Goal: Task Accomplishment & Management: Complete application form

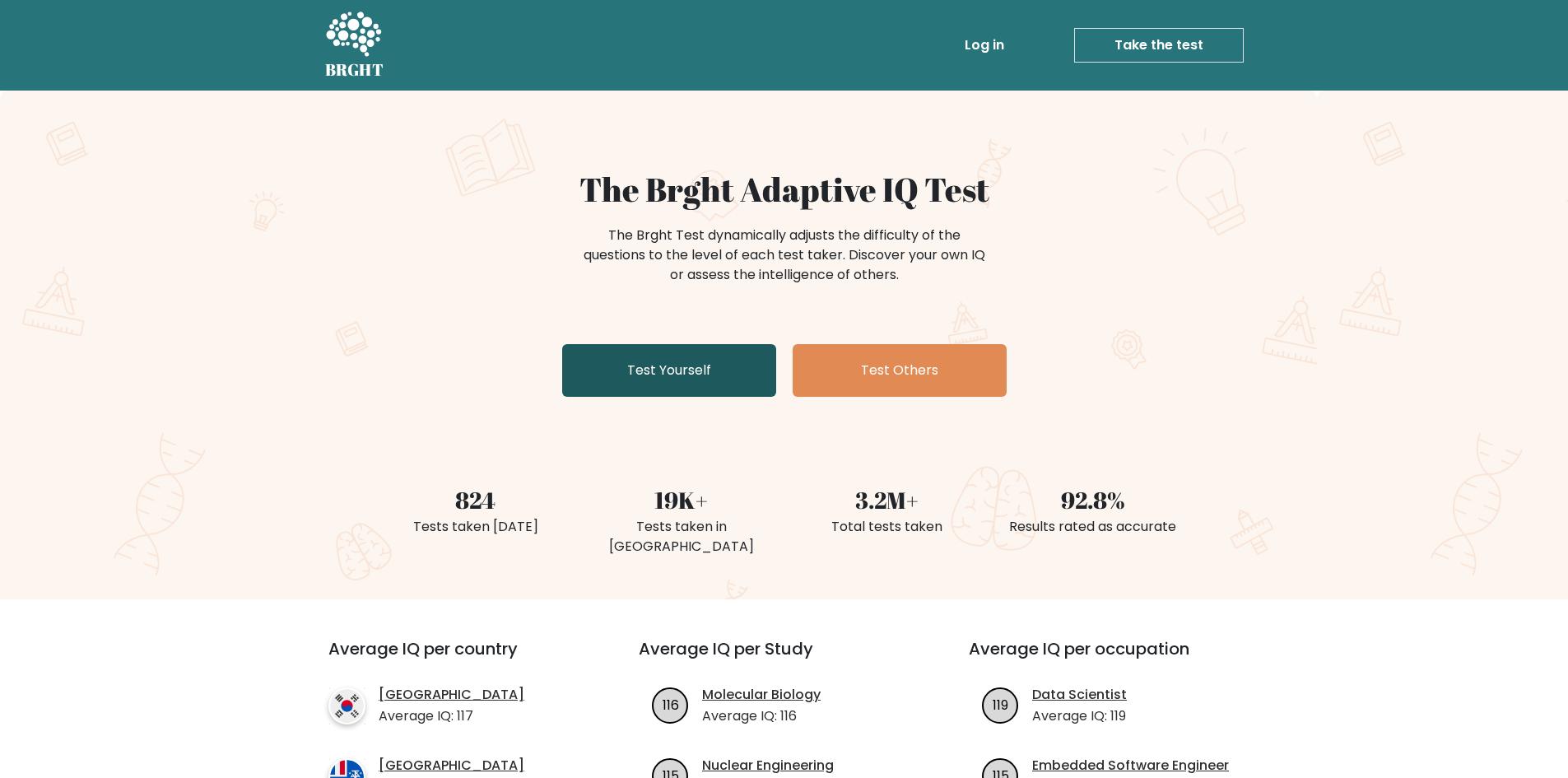
click at [676, 370] on link "Test Yourself" at bounding box center [669, 370] width 214 height 52
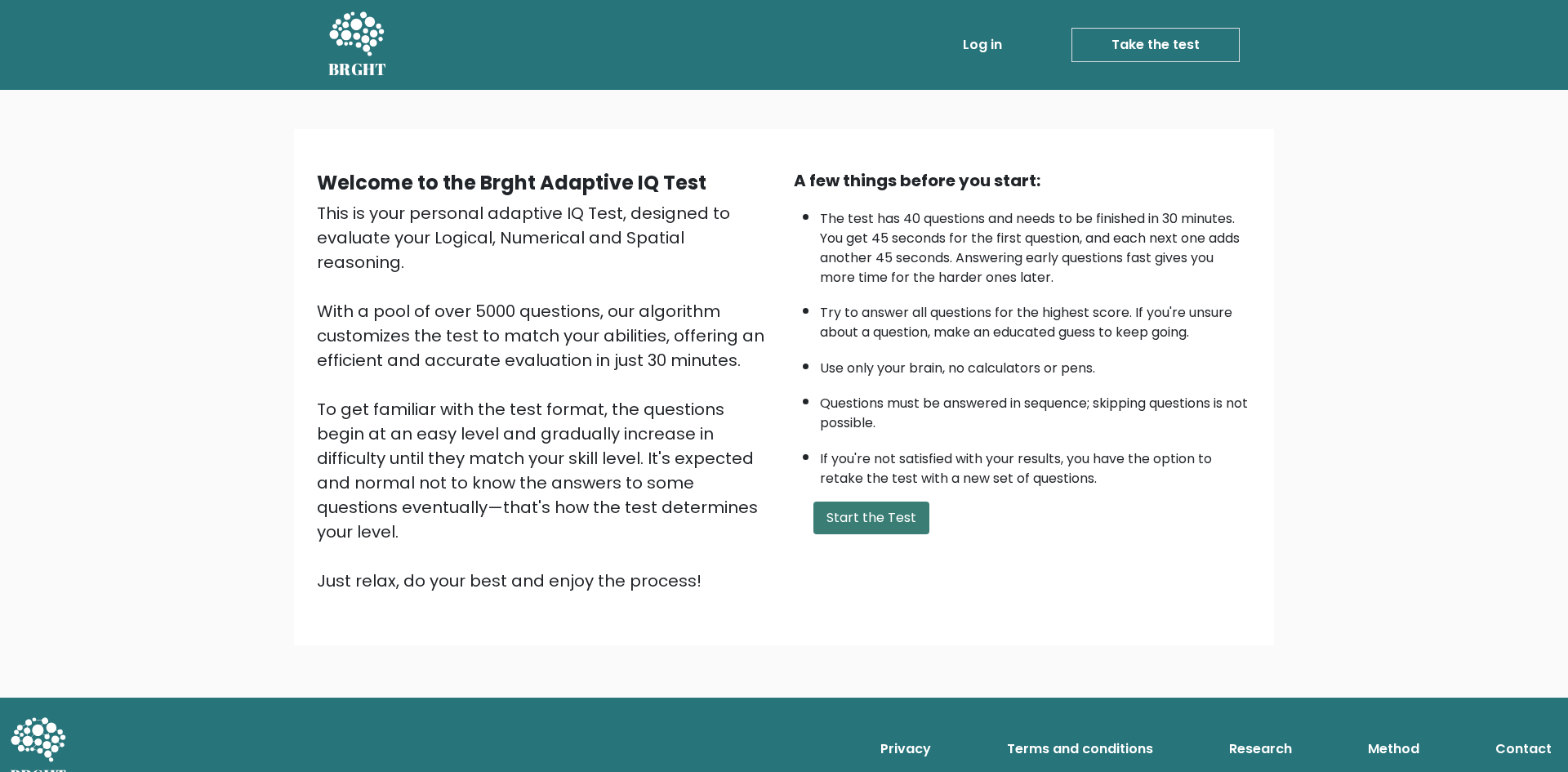
click at [903, 521] on button "Start the Test" at bounding box center [871, 518] width 116 height 33
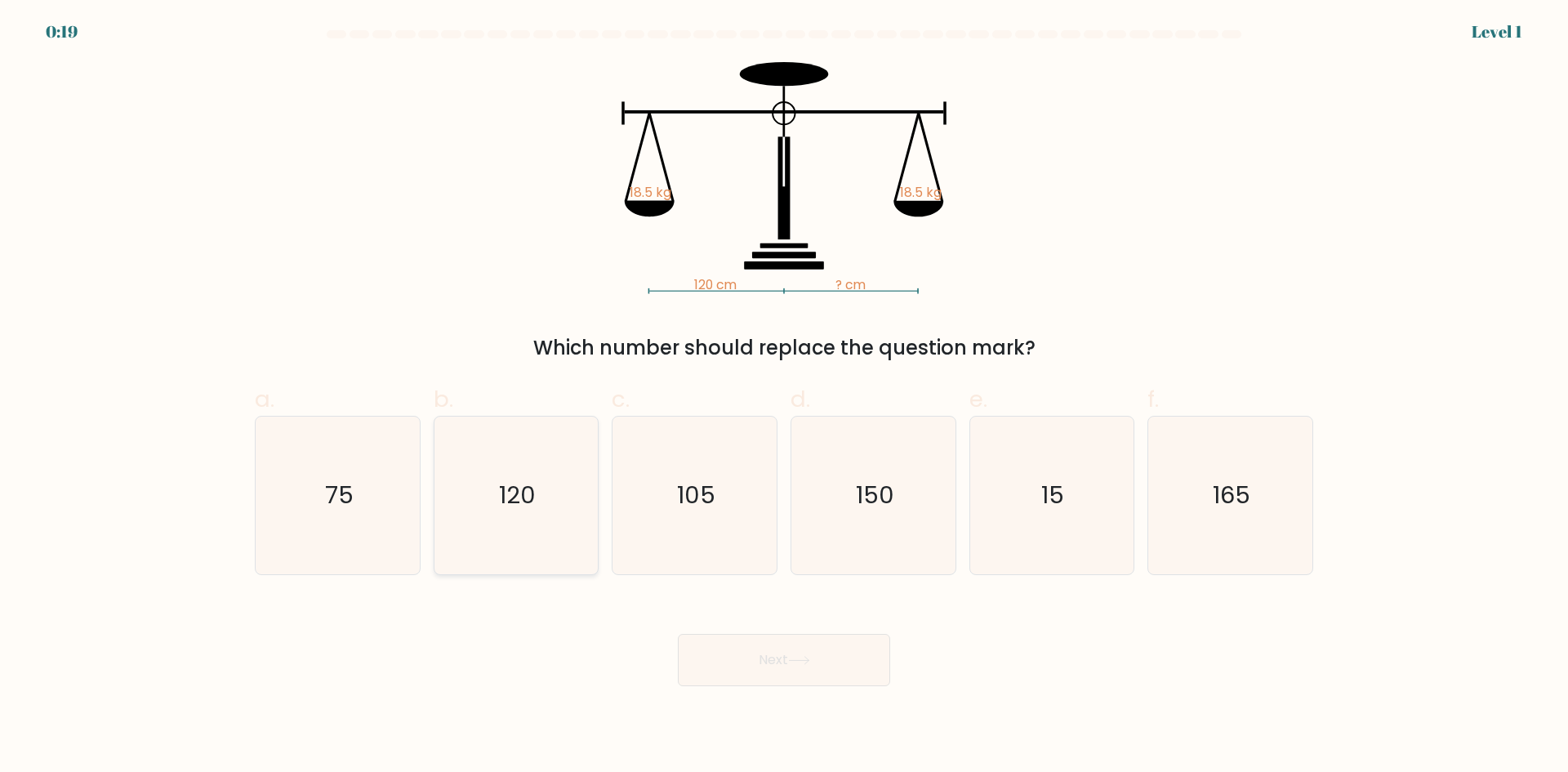
click at [540, 495] on icon "120" at bounding box center [515, 495] width 158 height 158
click at [784, 397] on input "b. 120" at bounding box center [784, 391] width 1 height 11
radio input "true"
click at [720, 648] on button "Next" at bounding box center [784, 660] width 212 height 52
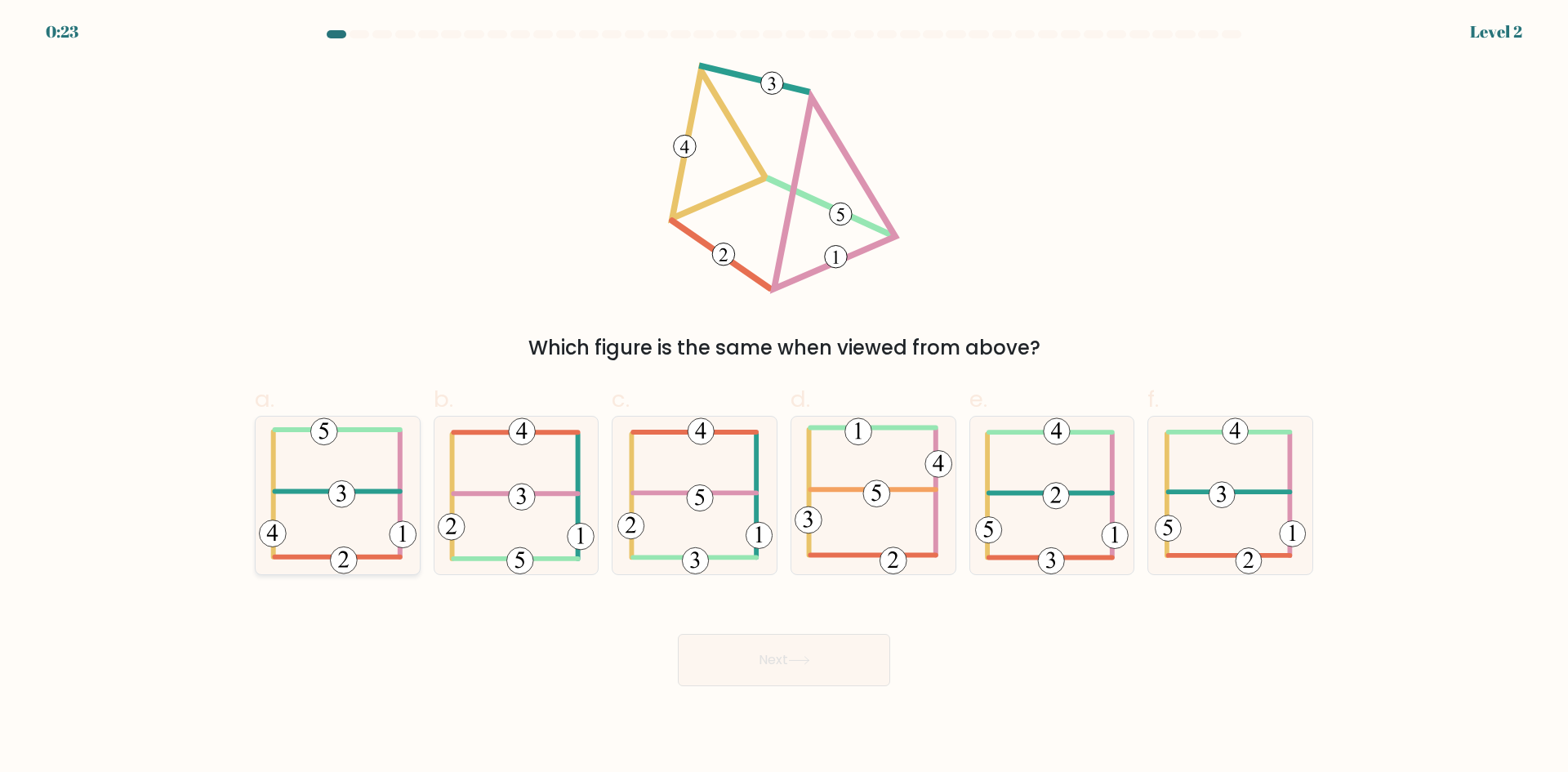
click at [323, 536] on icon at bounding box center [337, 495] width 158 height 158
click at [784, 397] on input "a." at bounding box center [784, 391] width 1 height 11
radio input "true"
click at [738, 686] on body "0:22 Level 2" at bounding box center [784, 386] width 1568 height 772
click at [740, 671] on button "Next" at bounding box center [784, 660] width 212 height 52
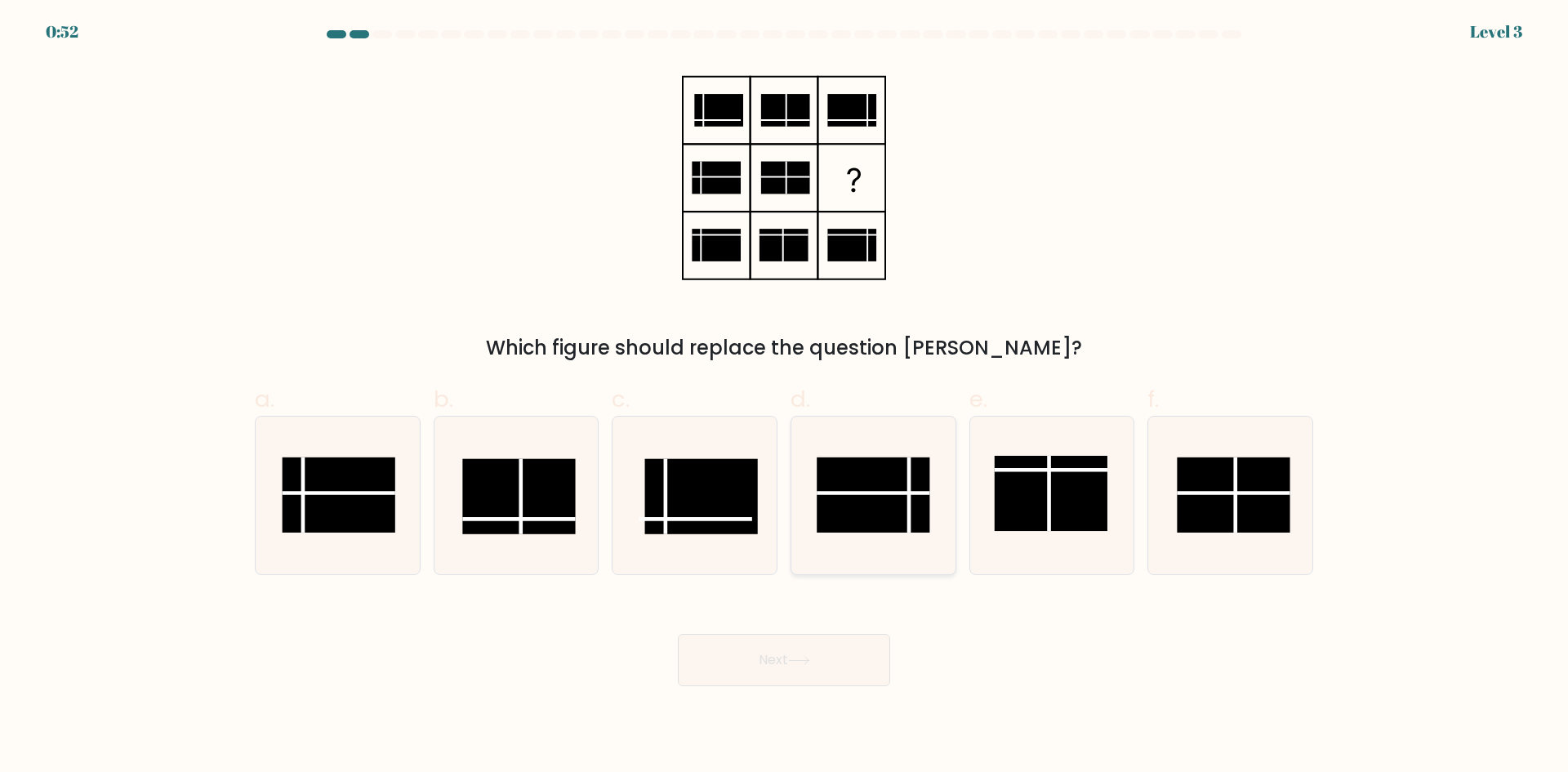
click at [852, 506] on rect at bounding box center [872, 495] width 112 height 75
click at [784, 397] on input "d." at bounding box center [784, 391] width 1 height 11
radio input "true"
click at [822, 673] on button "Next" at bounding box center [784, 660] width 212 height 52
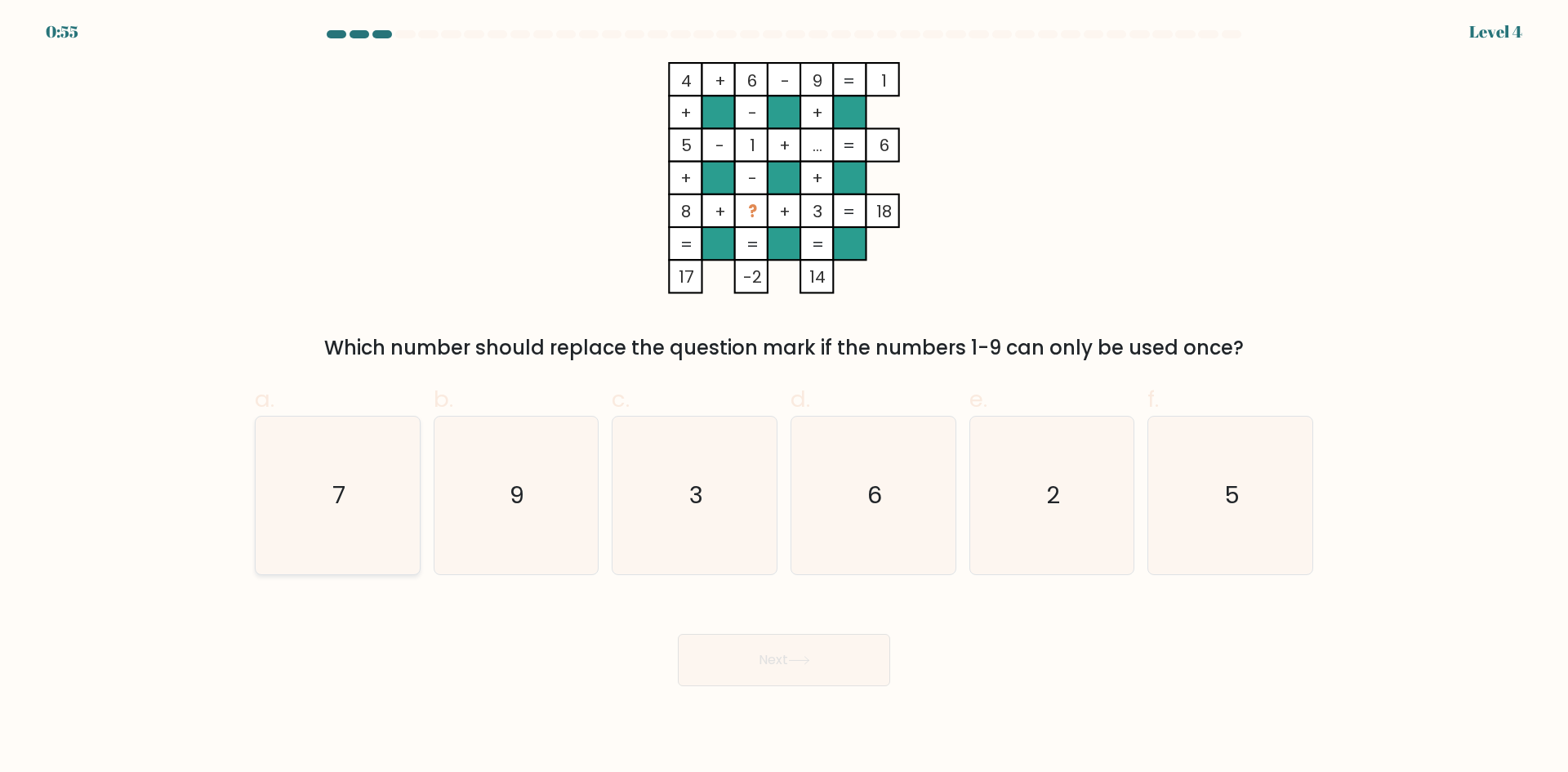
click at [356, 475] on icon "7" at bounding box center [337, 495] width 158 height 158
click at [784, 397] on input "a. 7" at bounding box center [784, 391] width 1 height 11
radio input "true"
click at [700, 648] on button "Next" at bounding box center [784, 660] width 212 height 52
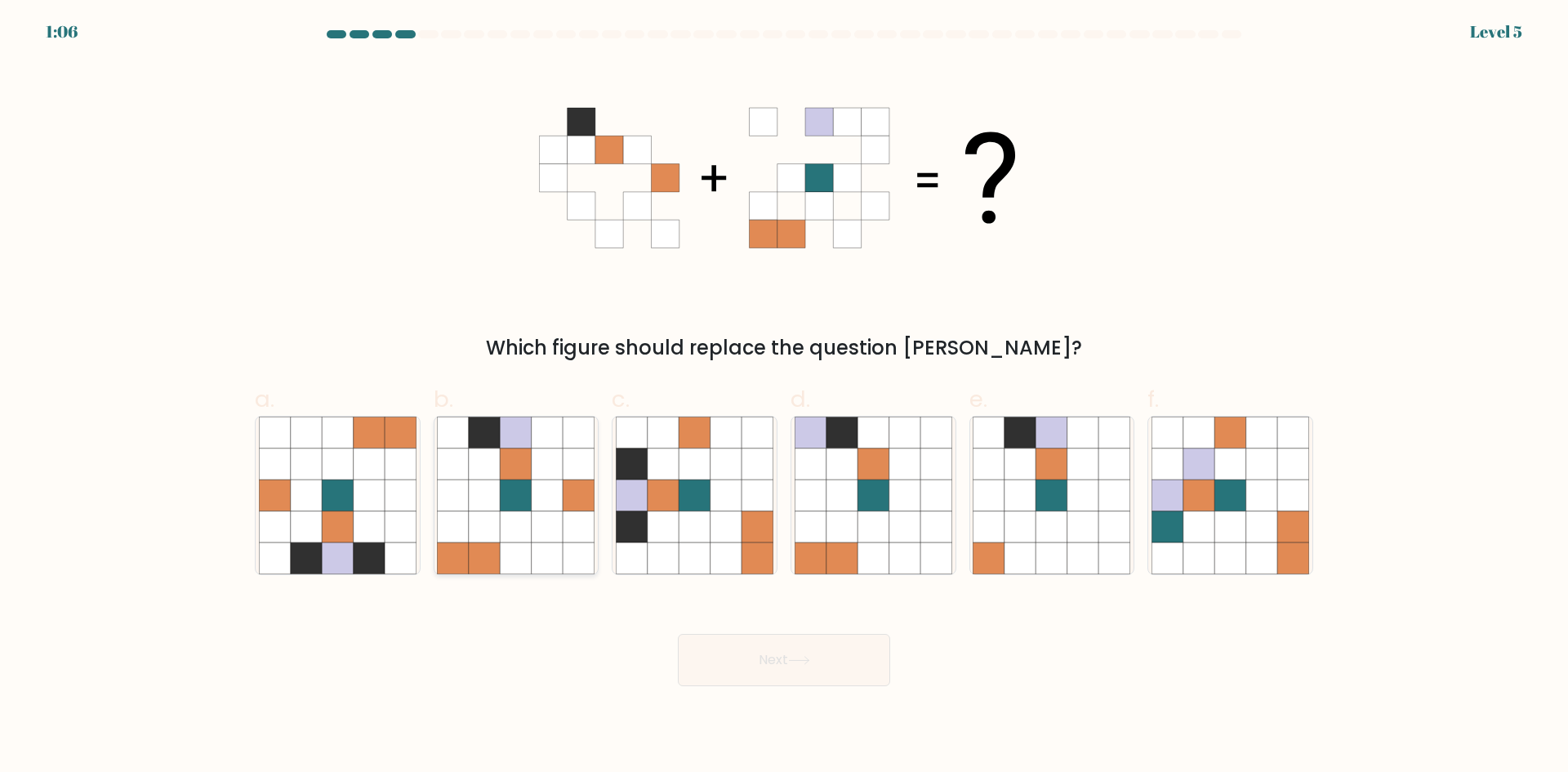
click at [524, 505] on icon at bounding box center [516, 495] width 31 height 31
click at [784, 397] on input "b." at bounding box center [784, 391] width 1 height 11
radio input "true"
click at [717, 655] on button "Next" at bounding box center [784, 660] width 212 height 52
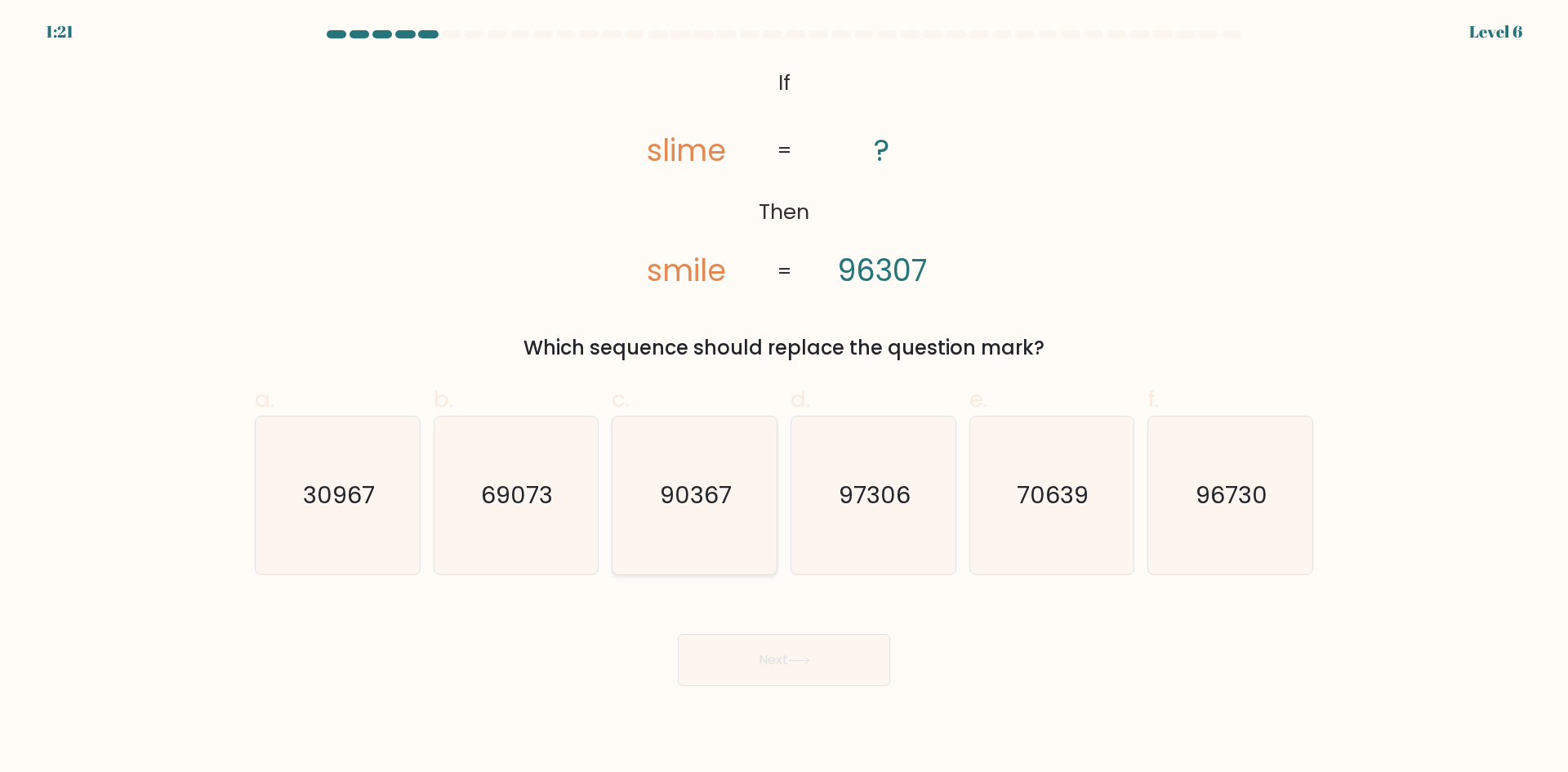
click at [719, 512] on icon "90367" at bounding box center [695, 495] width 158 height 158
click at [784, 397] on input "c. 90367" at bounding box center [784, 391] width 1 height 11
radio input "true"
click at [752, 659] on button "Next" at bounding box center [784, 660] width 212 height 52
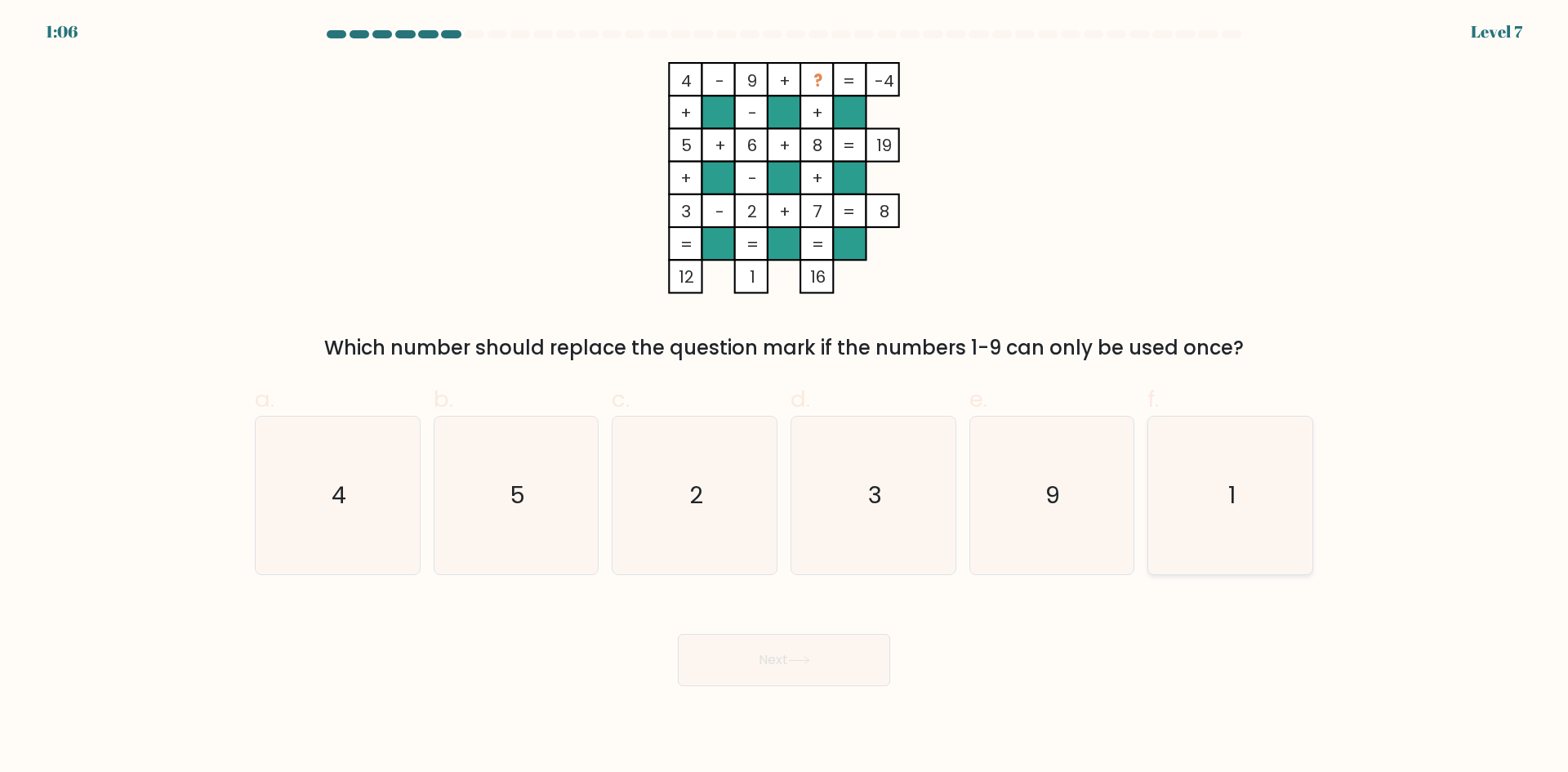
click at [1183, 512] on icon "1" at bounding box center [1231, 495] width 158 height 158
click at [784, 397] on input "f. 1" at bounding box center [784, 391] width 1 height 11
radio input "true"
click at [813, 681] on button "Next" at bounding box center [784, 660] width 212 height 52
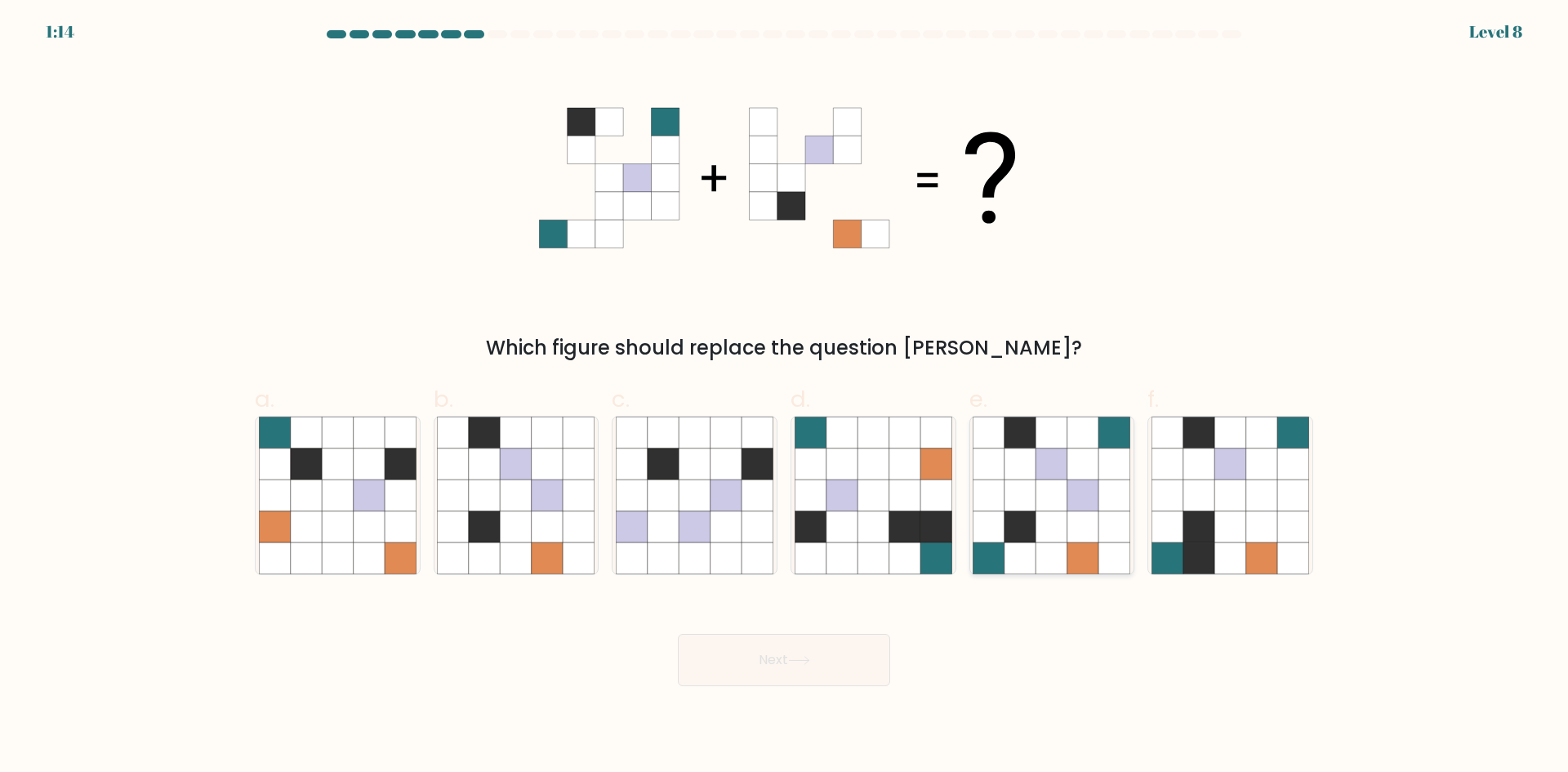
click at [1077, 525] on icon at bounding box center [1083, 527] width 31 height 31
click at [784, 397] on input "e." at bounding box center [784, 391] width 1 height 11
radio input "true"
click at [836, 655] on button "Next" at bounding box center [784, 660] width 212 height 52
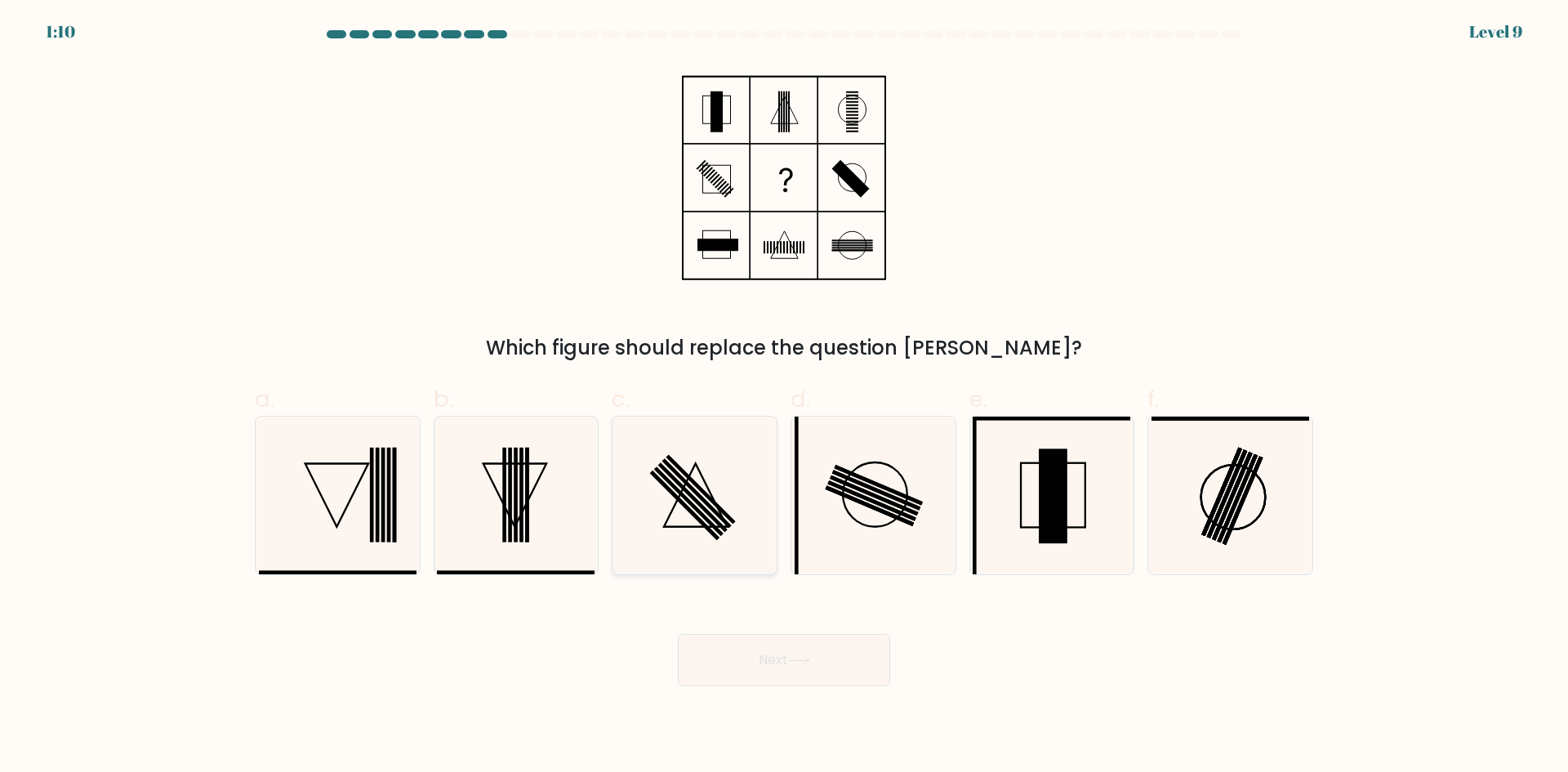
click at [710, 480] on icon at bounding box center [695, 495] width 158 height 158
click at [784, 397] on input "c." at bounding box center [784, 391] width 1 height 11
radio input "true"
click at [780, 653] on button "Next" at bounding box center [784, 660] width 212 height 52
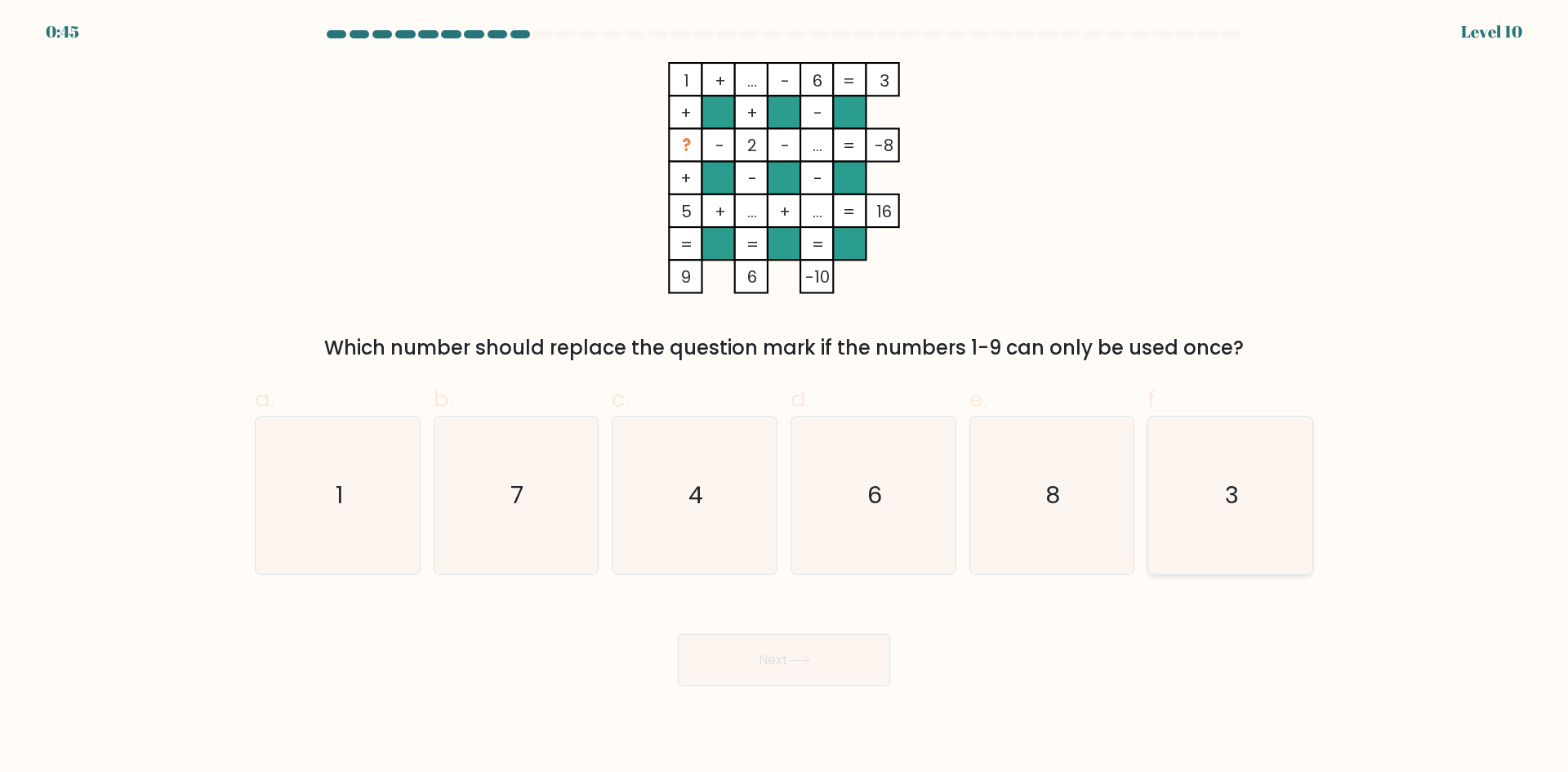
click at [1234, 505] on text "3" at bounding box center [1232, 495] width 13 height 33
click at [784, 397] on input "f. 3" at bounding box center [784, 391] width 1 height 11
radio input "true"
click at [826, 676] on button "Next" at bounding box center [784, 660] width 212 height 52
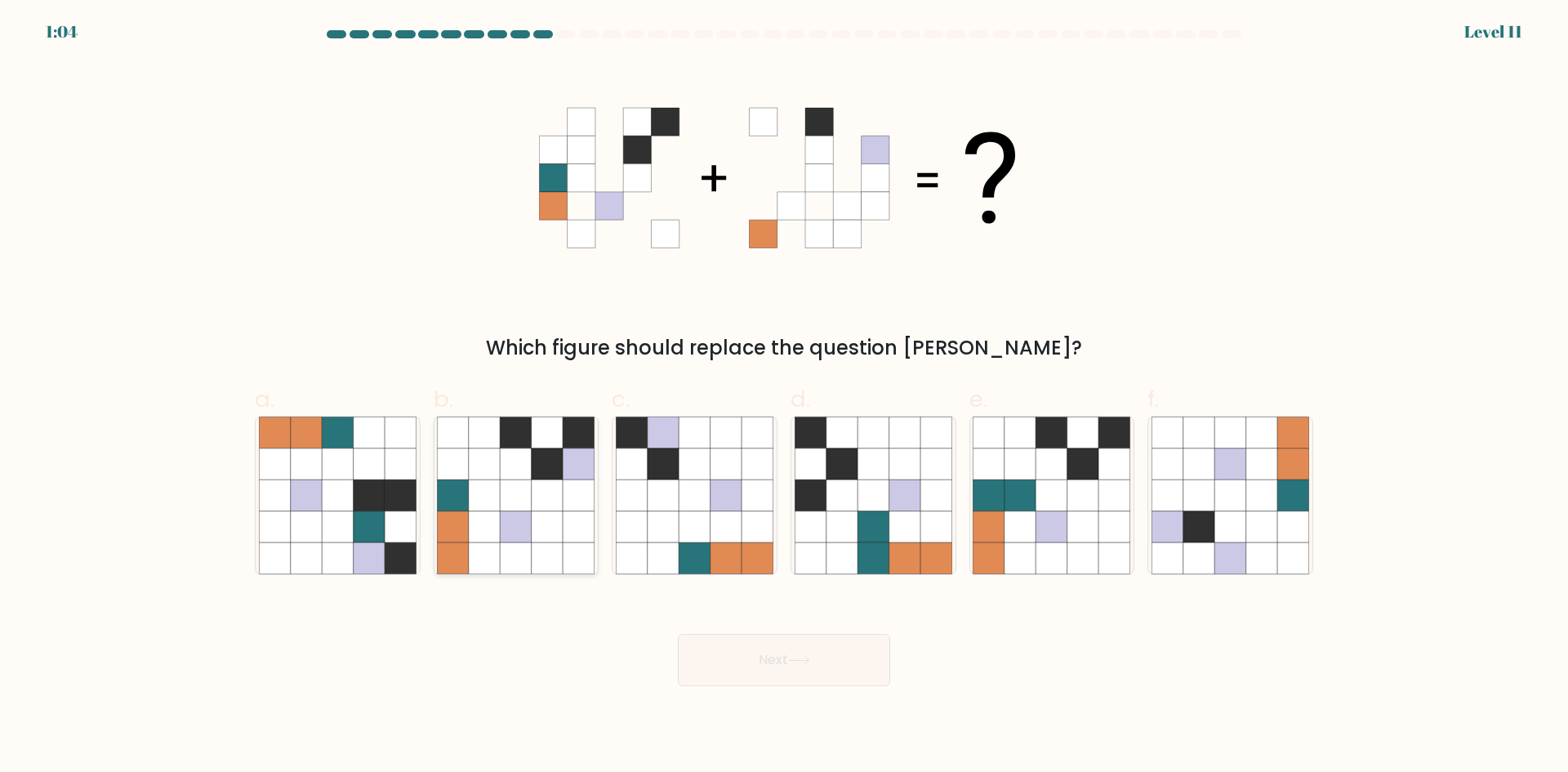
click at [526, 495] on icon at bounding box center [516, 495] width 31 height 31
click at [784, 397] on input "b." at bounding box center [784, 391] width 1 height 11
radio input "true"
click at [838, 683] on button "Next" at bounding box center [784, 660] width 212 height 52
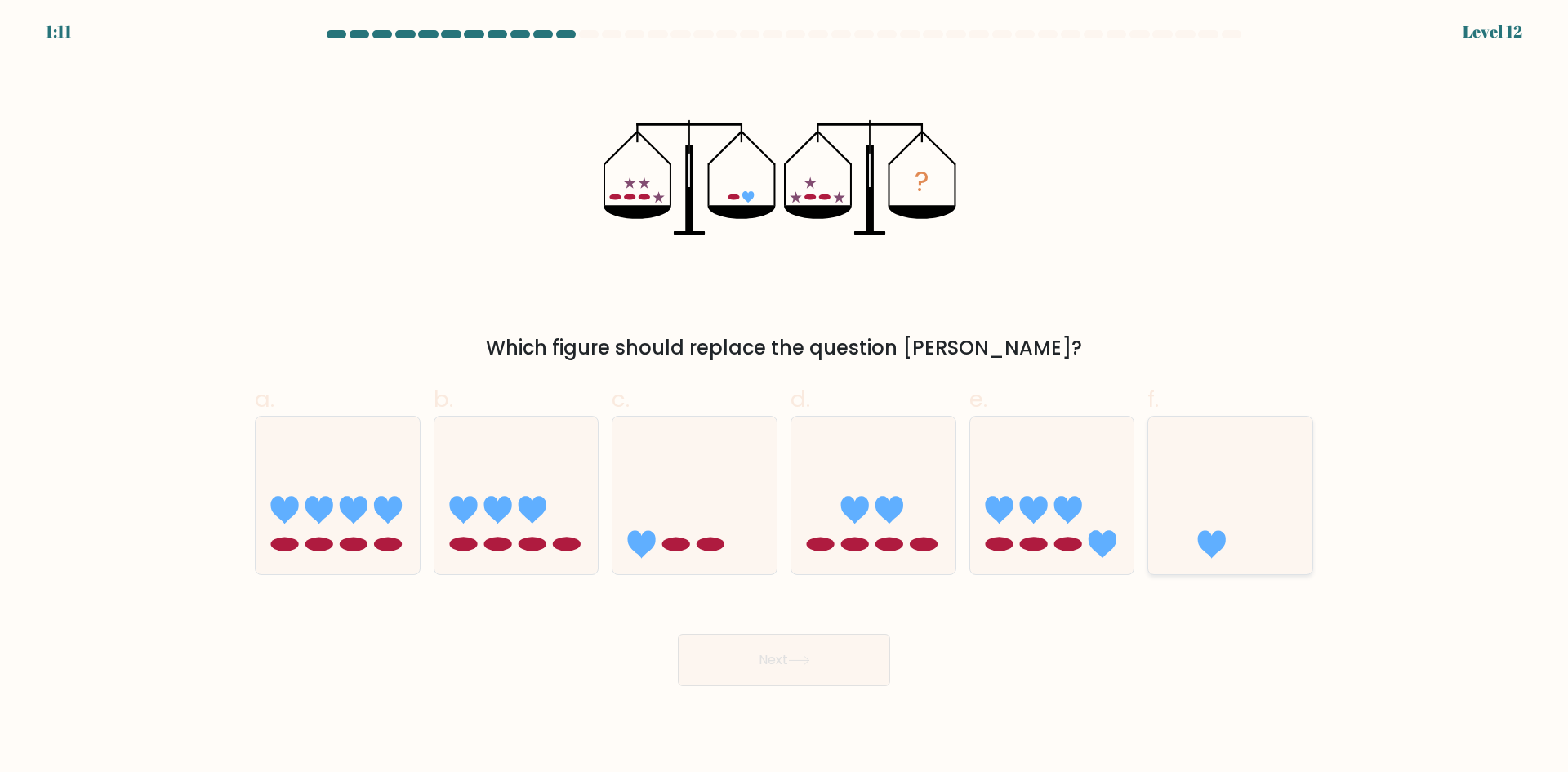
click at [1224, 508] on icon at bounding box center [1230, 494] width 164 height 136
click at [784, 397] on input "f." at bounding box center [784, 391] width 1 height 11
radio input "true"
click at [849, 657] on button "Next" at bounding box center [784, 660] width 212 height 52
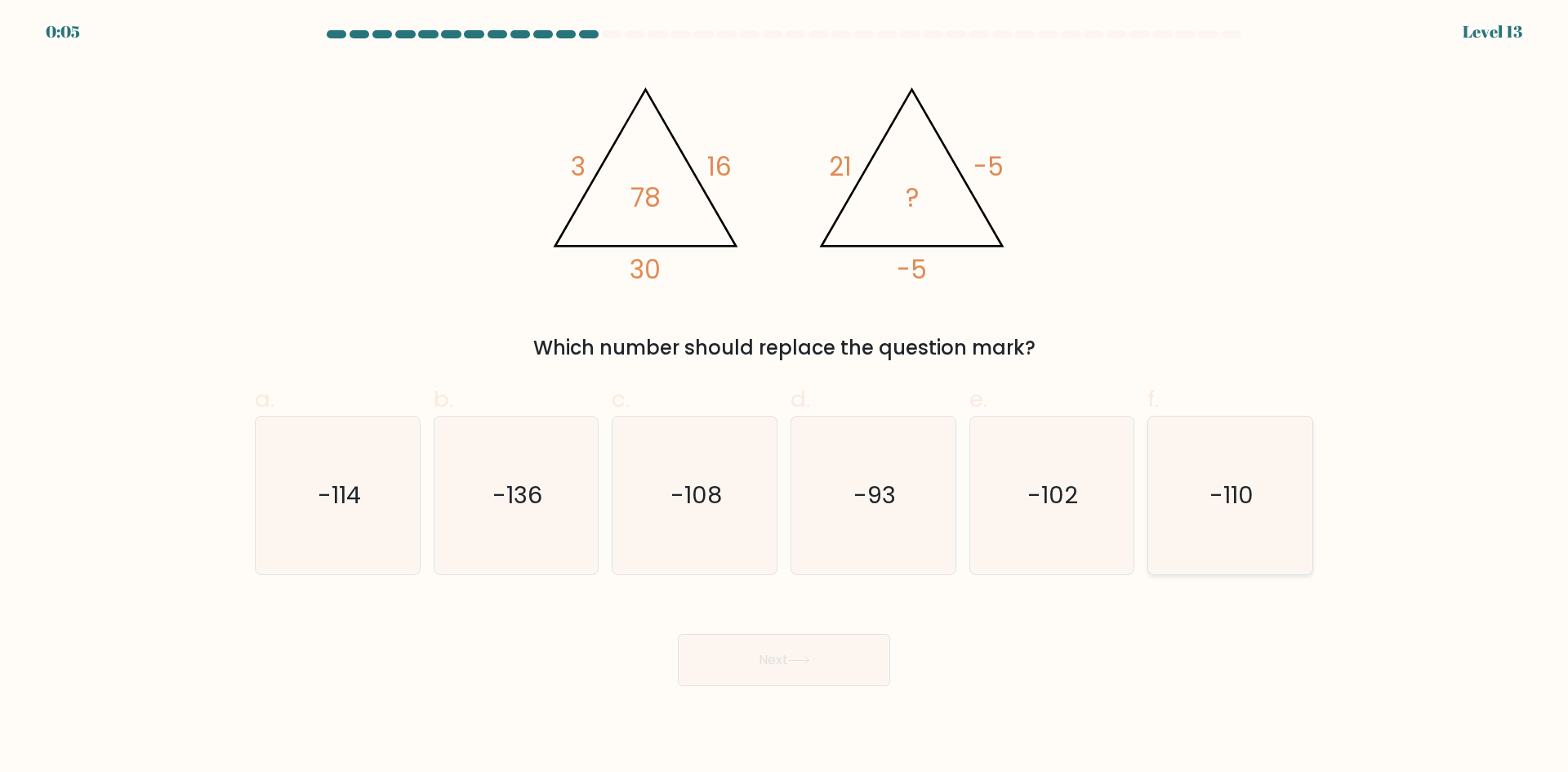
click at [1197, 453] on icon "-110" at bounding box center [1231, 495] width 158 height 158
click at [784, 397] on input "f. -110" at bounding box center [784, 391] width 1 height 11
radio input "true"
click at [849, 660] on button "Next" at bounding box center [784, 660] width 212 height 52
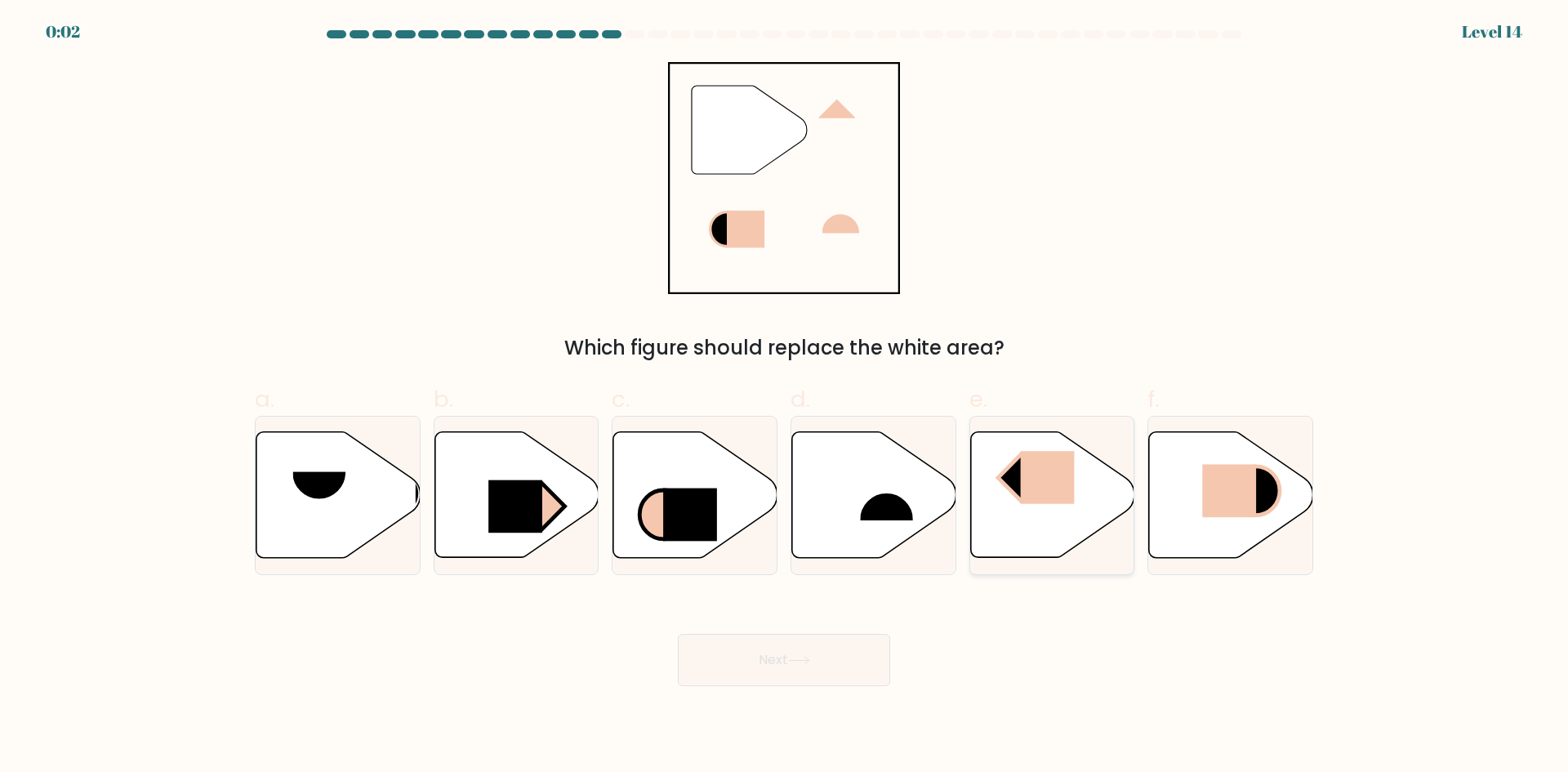
click at [1048, 485] on rect at bounding box center [1047, 477] width 54 height 53
click at [784, 397] on input "e." at bounding box center [784, 391] width 1 height 11
radio input "true"
click at [822, 654] on button "Next" at bounding box center [784, 660] width 212 height 52
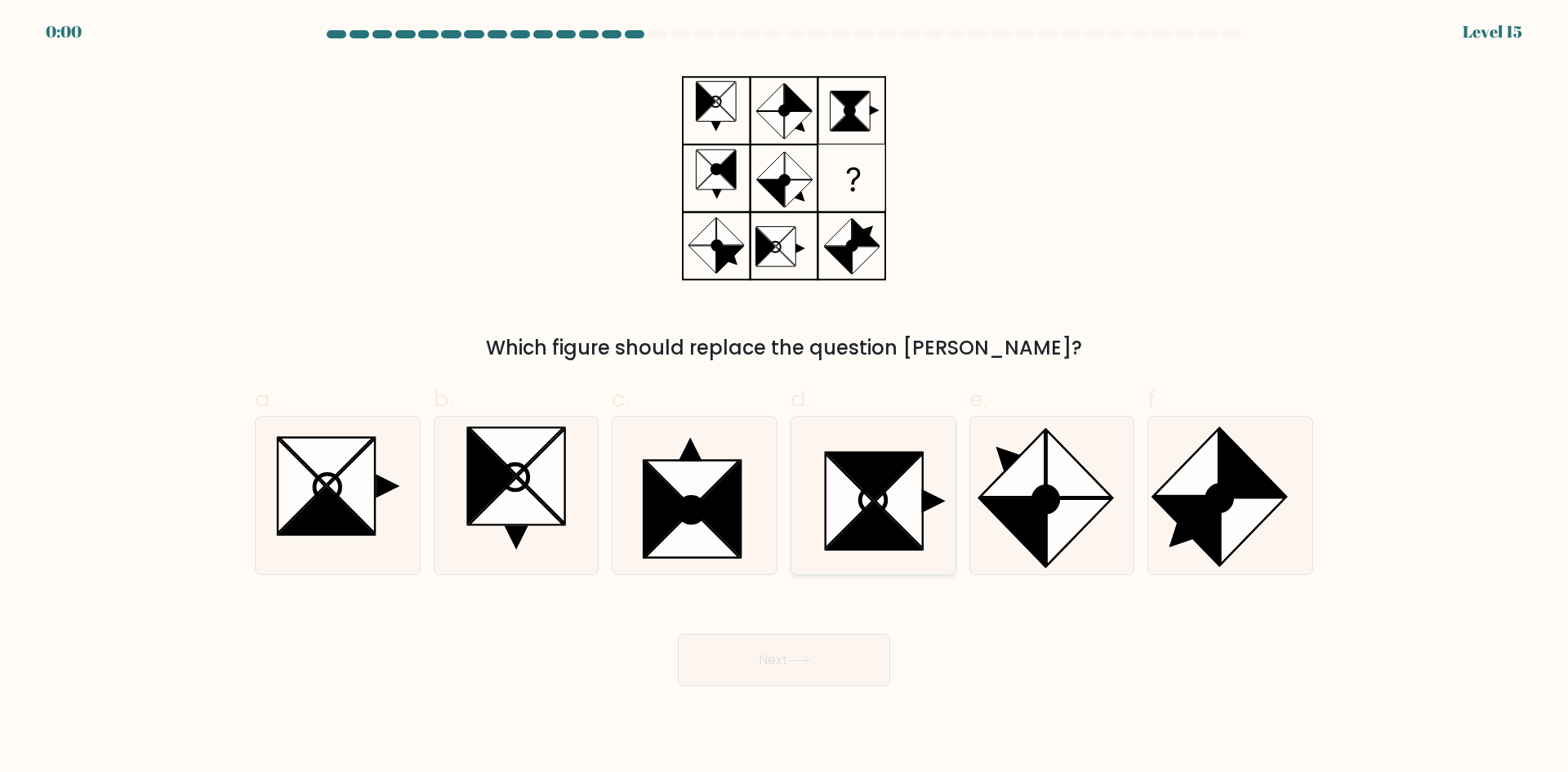
click at [892, 506] on icon at bounding box center [899, 500] width 47 height 95
click at [784, 397] on input "d." at bounding box center [784, 391] width 1 height 11
radio input "true"
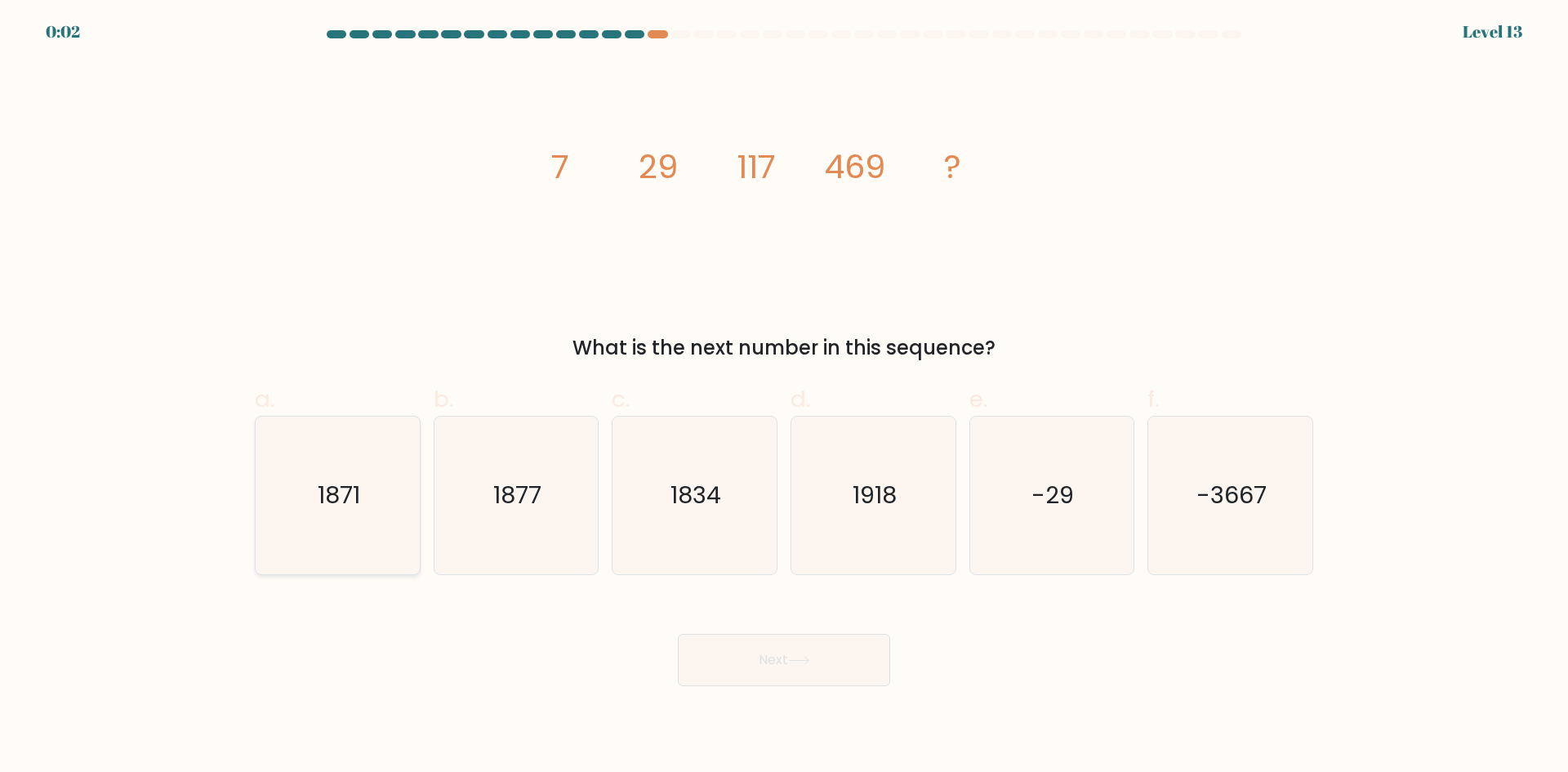
click at [334, 492] on text "1871" at bounding box center [338, 495] width 42 height 33
click at [784, 397] on input "a. 1871" at bounding box center [784, 391] width 1 height 11
radio input "true"
click at [730, 670] on button "Next" at bounding box center [784, 660] width 212 height 52
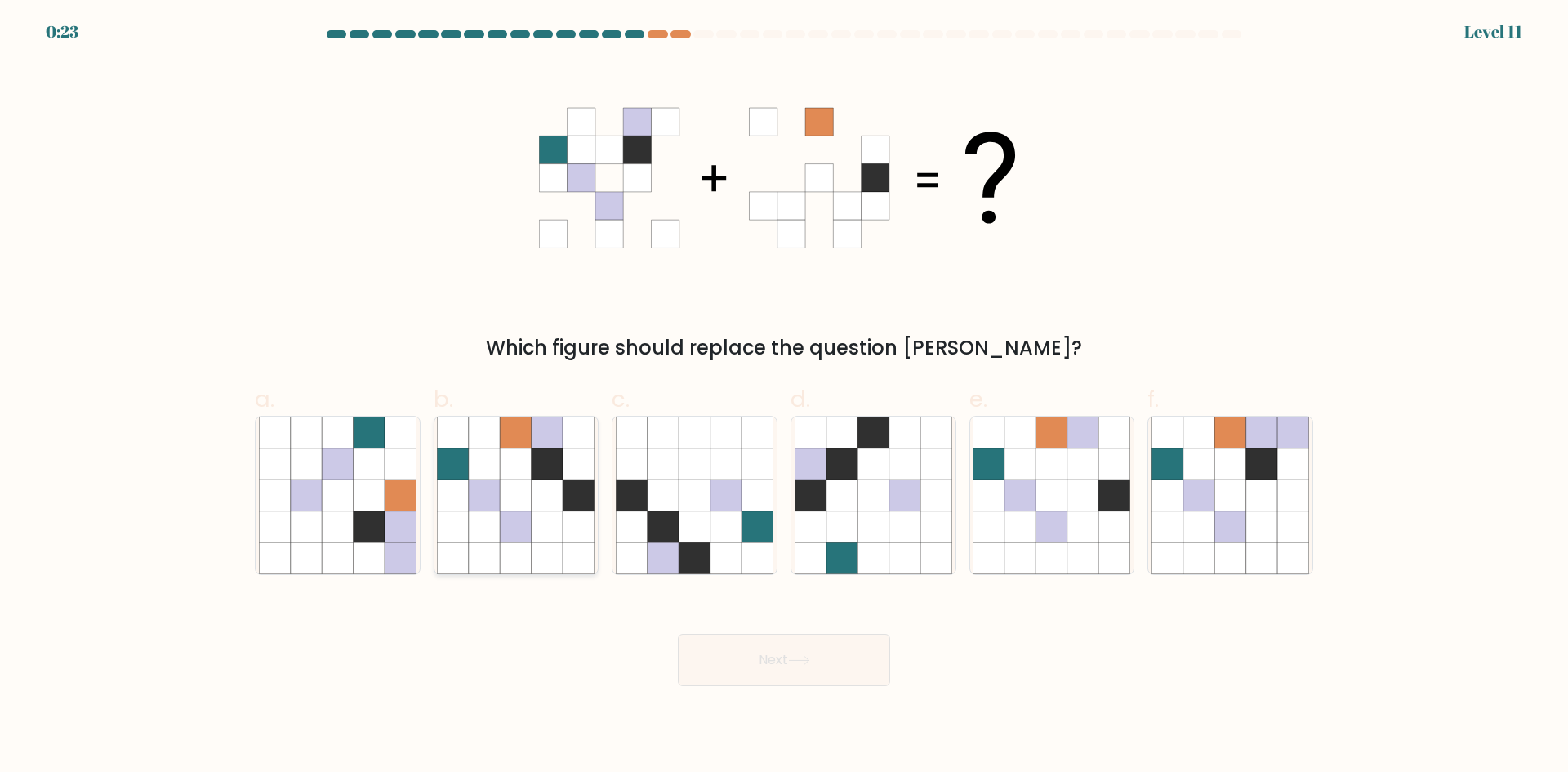
click at [485, 487] on icon at bounding box center [485, 495] width 31 height 31
click at [784, 397] on input "b." at bounding box center [784, 391] width 1 height 11
radio input "true"
click at [738, 664] on button "Next" at bounding box center [784, 660] width 212 height 52
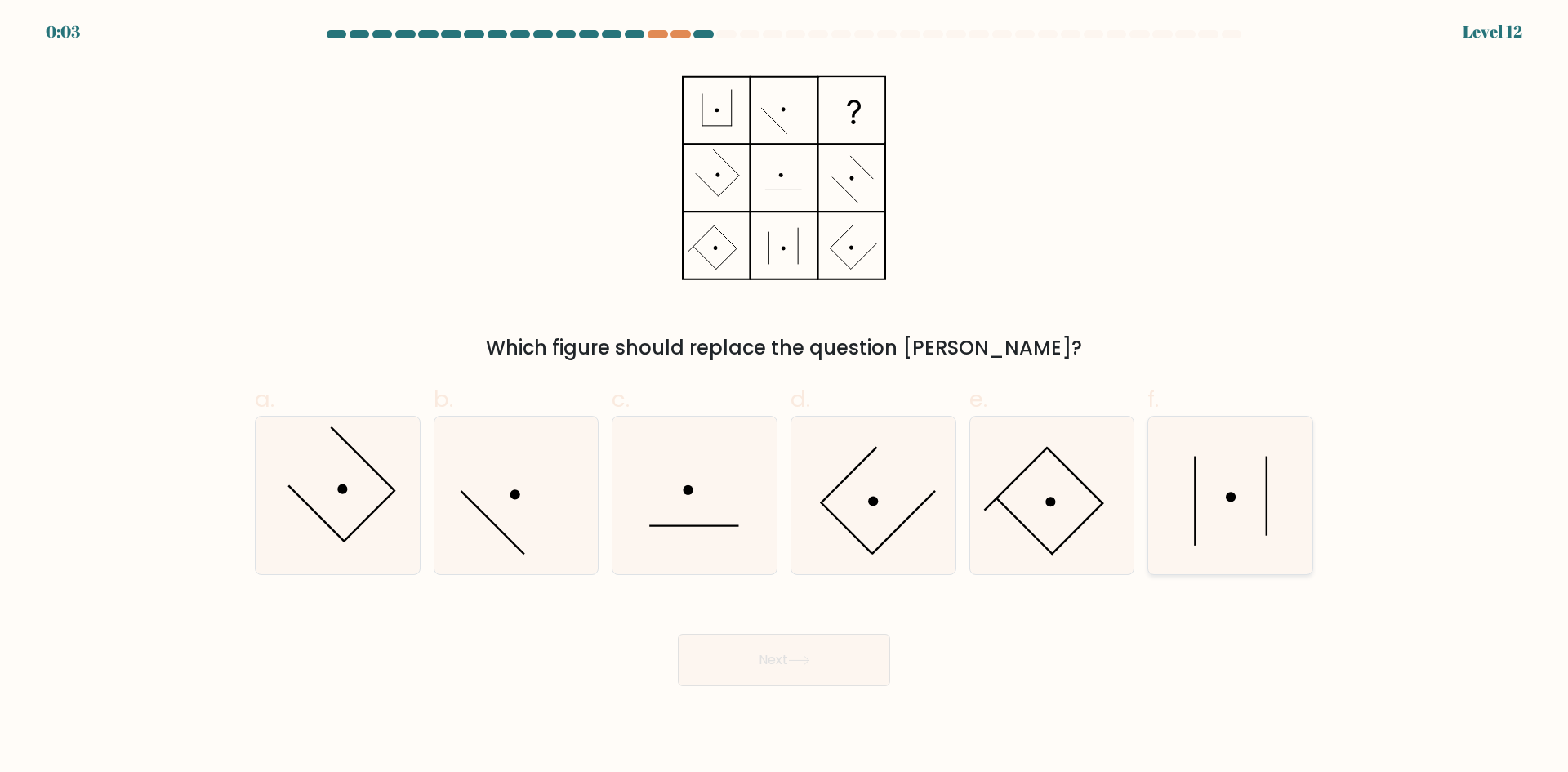
click at [1209, 483] on icon at bounding box center [1231, 495] width 158 height 158
click at [784, 397] on input "f." at bounding box center [784, 391] width 1 height 11
radio input "true"
click at [810, 681] on button "Next" at bounding box center [784, 660] width 212 height 52
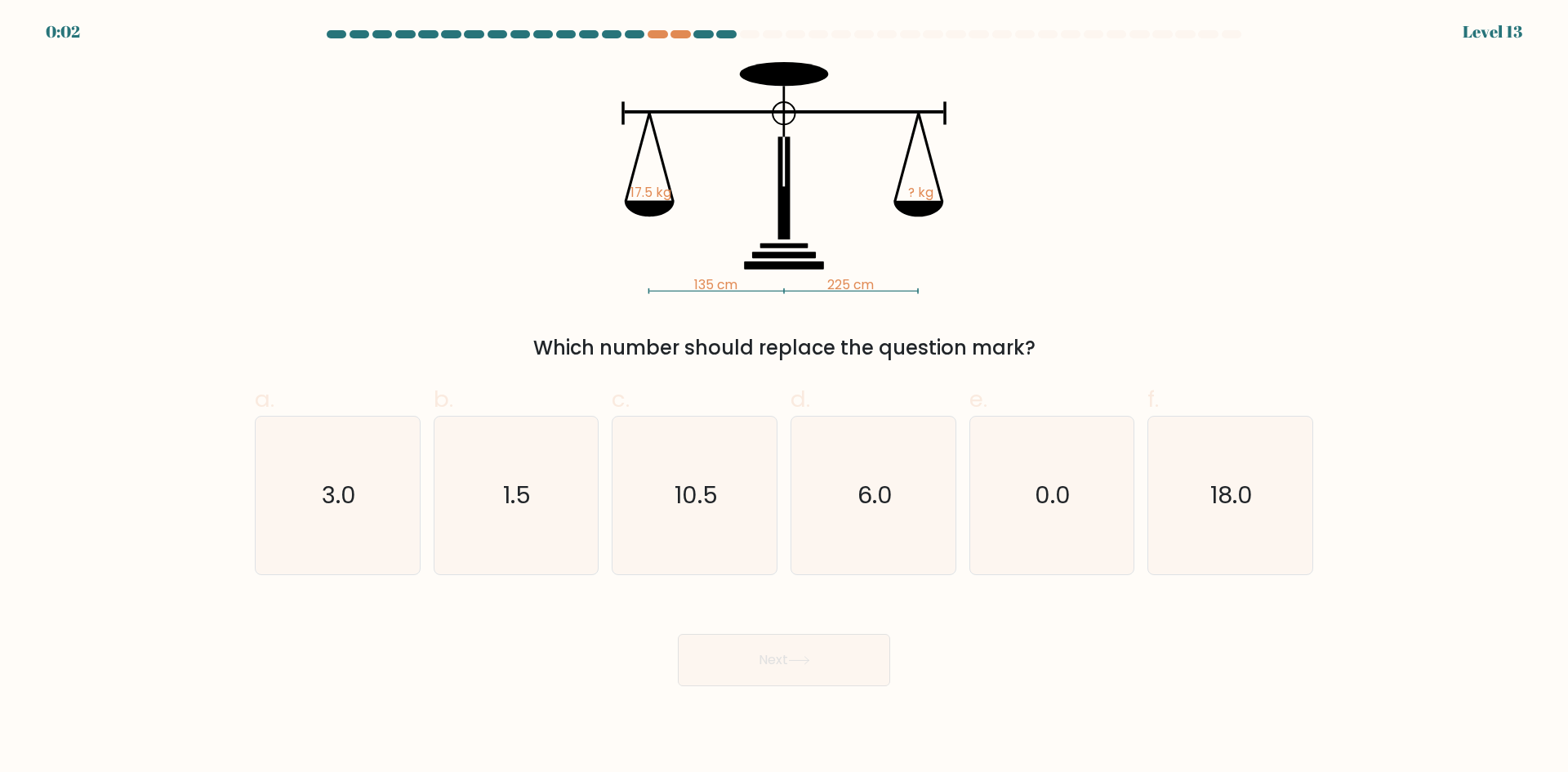
click at [804, 673] on button "Next" at bounding box center [784, 660] width 212 height 52
click at [432, 238] on div "135 cm 225 cm 17.5 kg ? kg Which number should replace the question mark?" at bounding box center [784, 212] width 1078 height 301
click at [520, 487] on text "1.5" at bounding box center [517, 495] width 28 height 33
click at [784, 397] on input "b. 1.5" at bounding box center [784, 391] width 1 height 11
radio input "true"
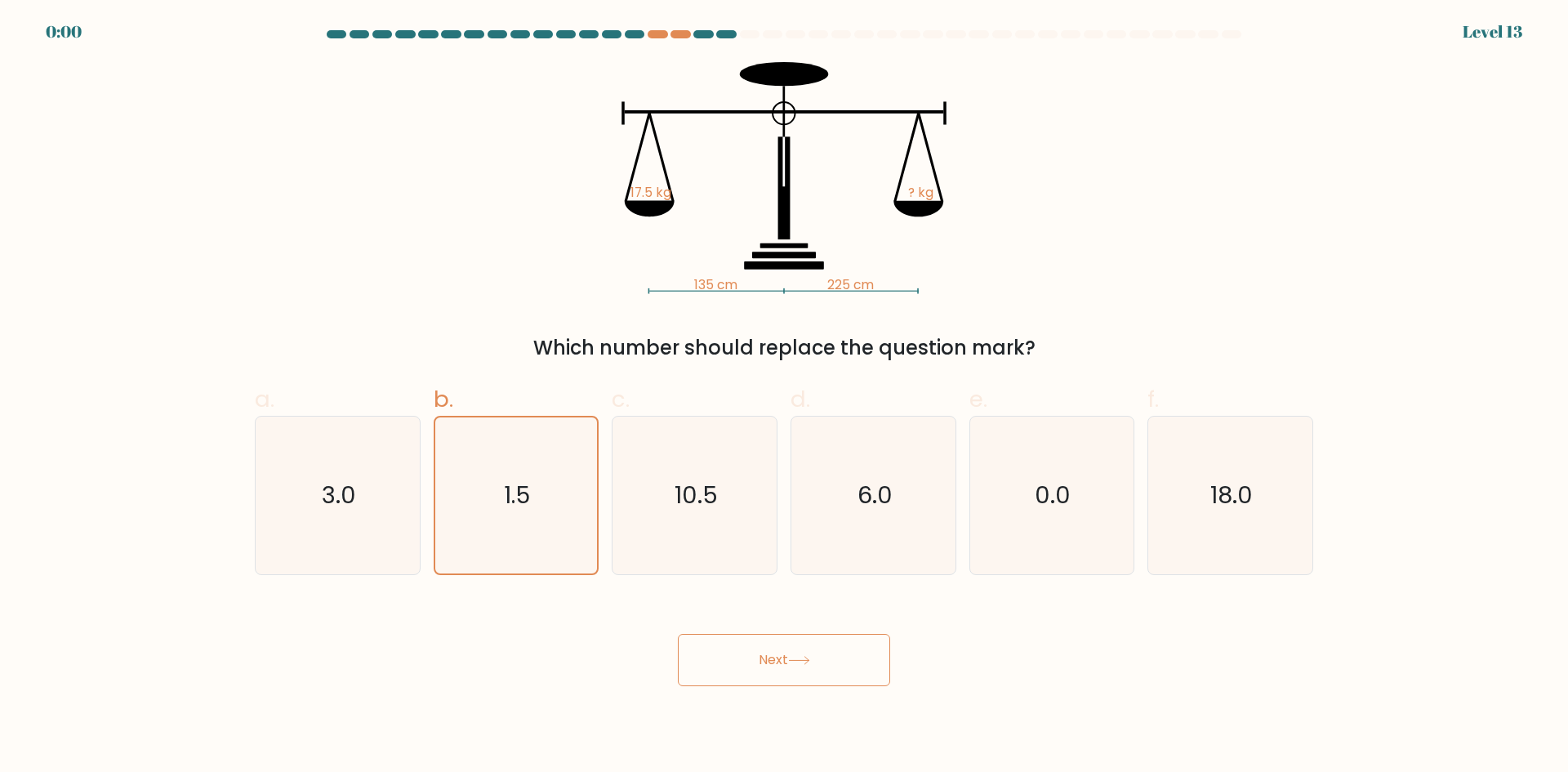
click at [730, 643] on button "Next" at bounding box center [784, 660] width 212 height 52
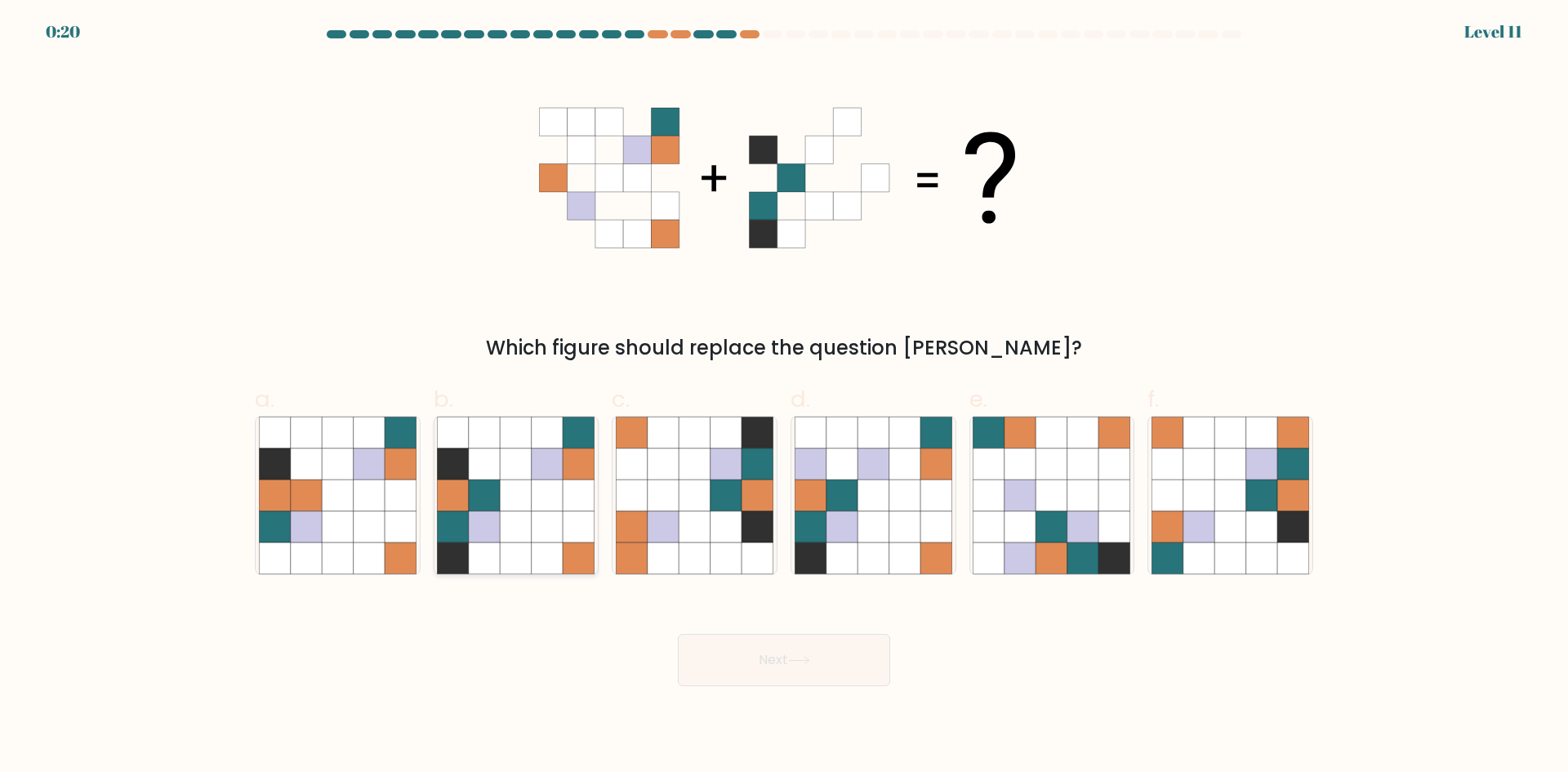
click at [482, 493] on icon at bounding box center [485, 495] width 31 height 31
click at [784, 397] on input "b." at bounding box center [784, 391] width 1 height 11
radio input "true"
click at [708, 655] on button "Next" at bounding box center [784, 660] width 212 height 52
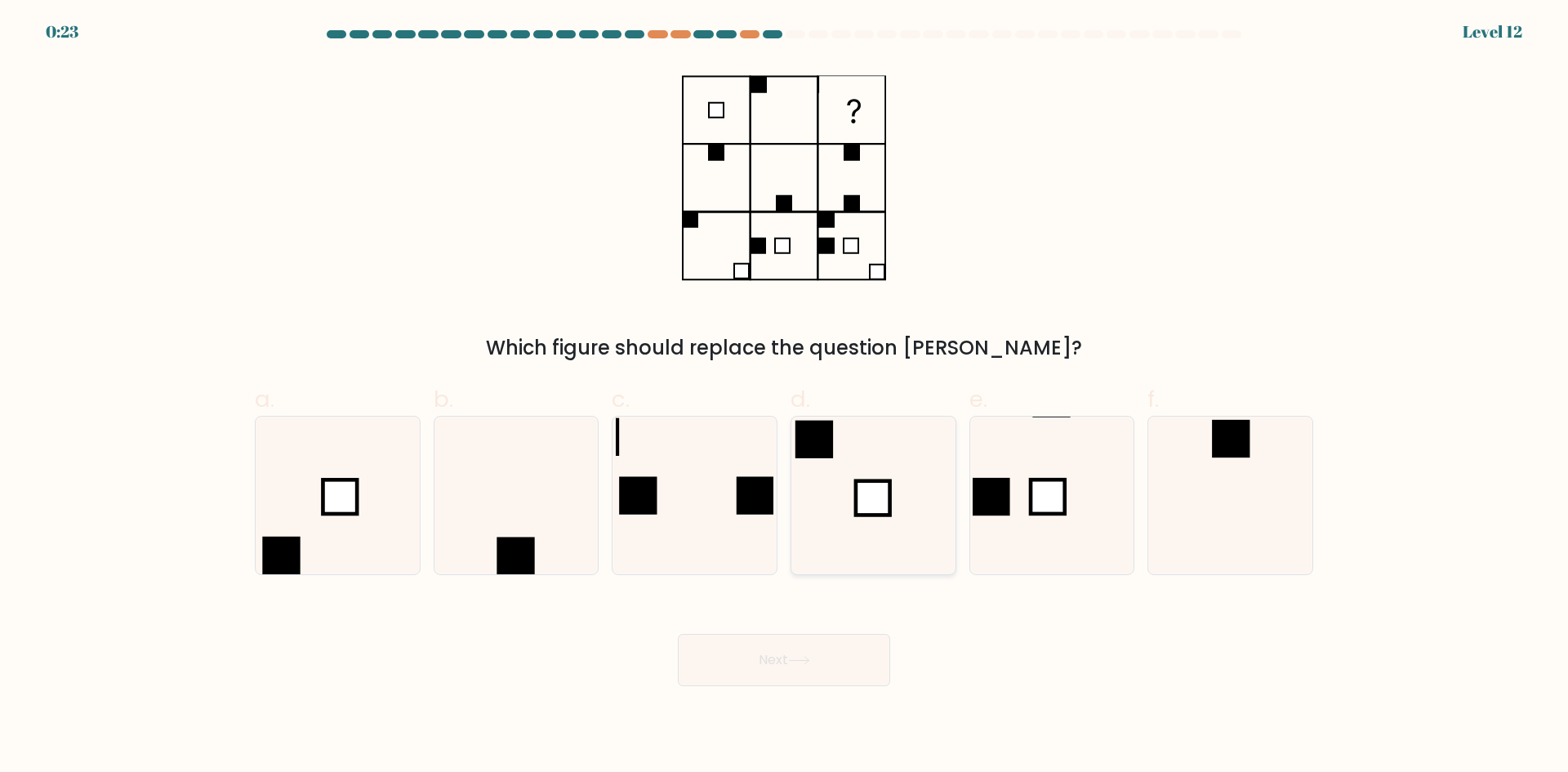
click at [863, 488] on rect at bounding box center [873, 498] width 35 height 35
click at [784, 397] on input "d." at bounding box center [784, 391] width 1 height 11
radio input "true"
click at [809, 671] on button "Next" at bounding box center [784, 660] width 212 height 52
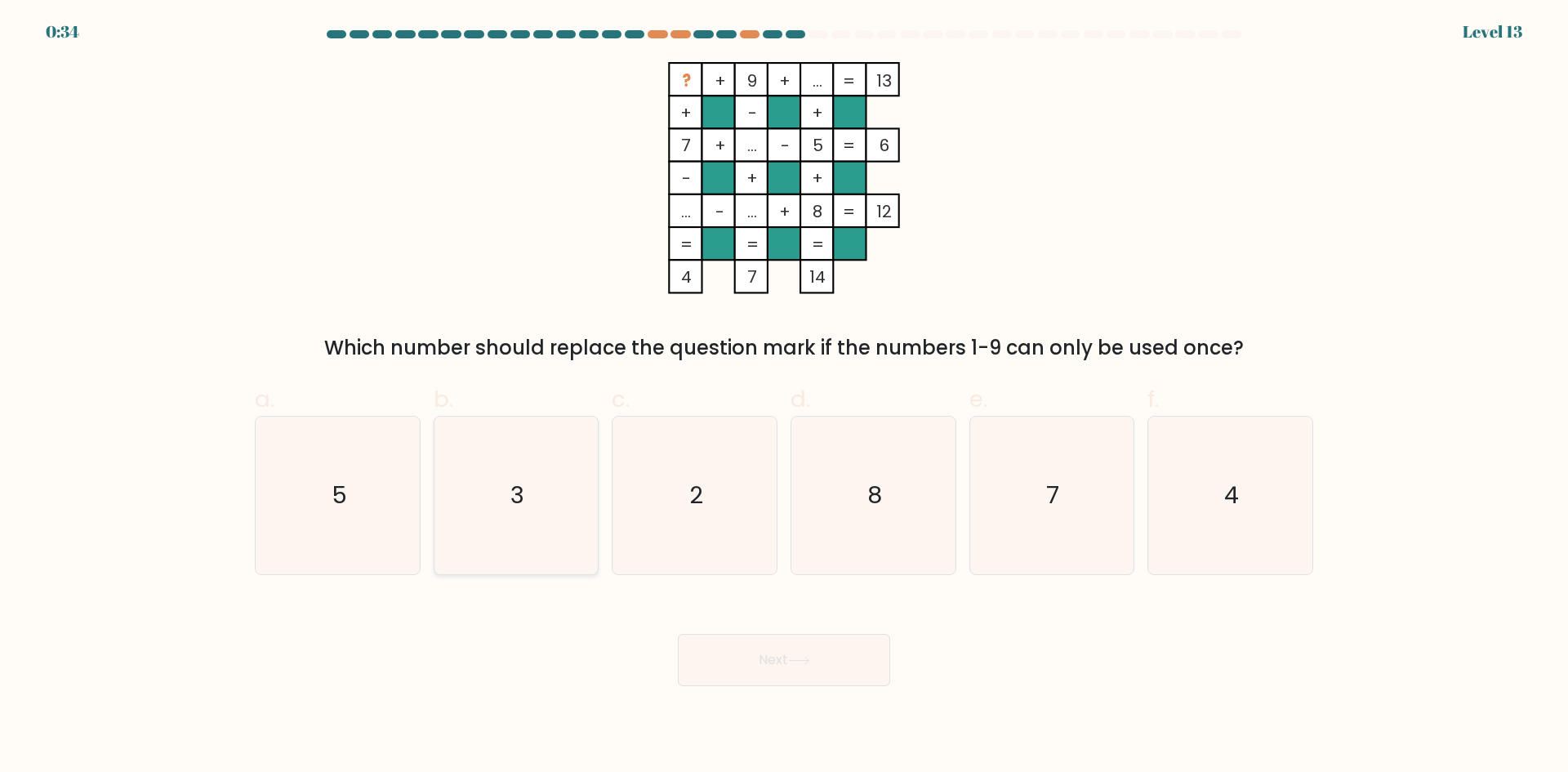
click at [518, 480] on text "3" at bounding box center [517, 495] width 13 height 33
click at [784, 397] on input "b. 3" at bounding box center [784, 391] width 1 height 11
radio input "true"
click at [740, 662] on button "Next" at bounding box center [784, 660] width 212 height 52
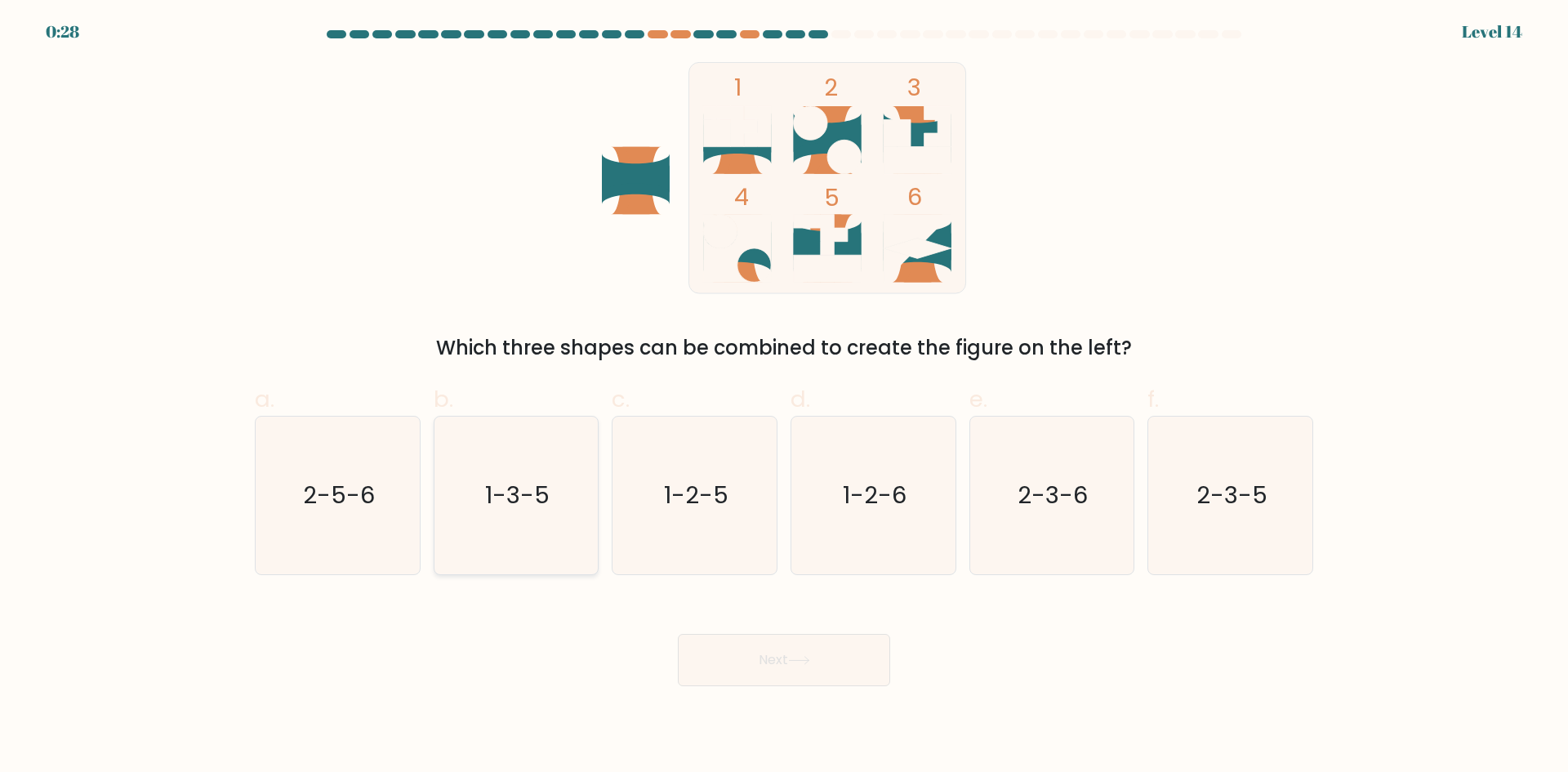
click at [466, 493] on icon "1-3-5" at bounding box center [515, 495] width 158 height 158
click at [784, 397] on input "b. 1-3-5" at bounding box center [784, 391] width 1 height 11
radio input "true"
click at [742, 674] on button "Next" at bounding box center [784, 660] width 212 height 52
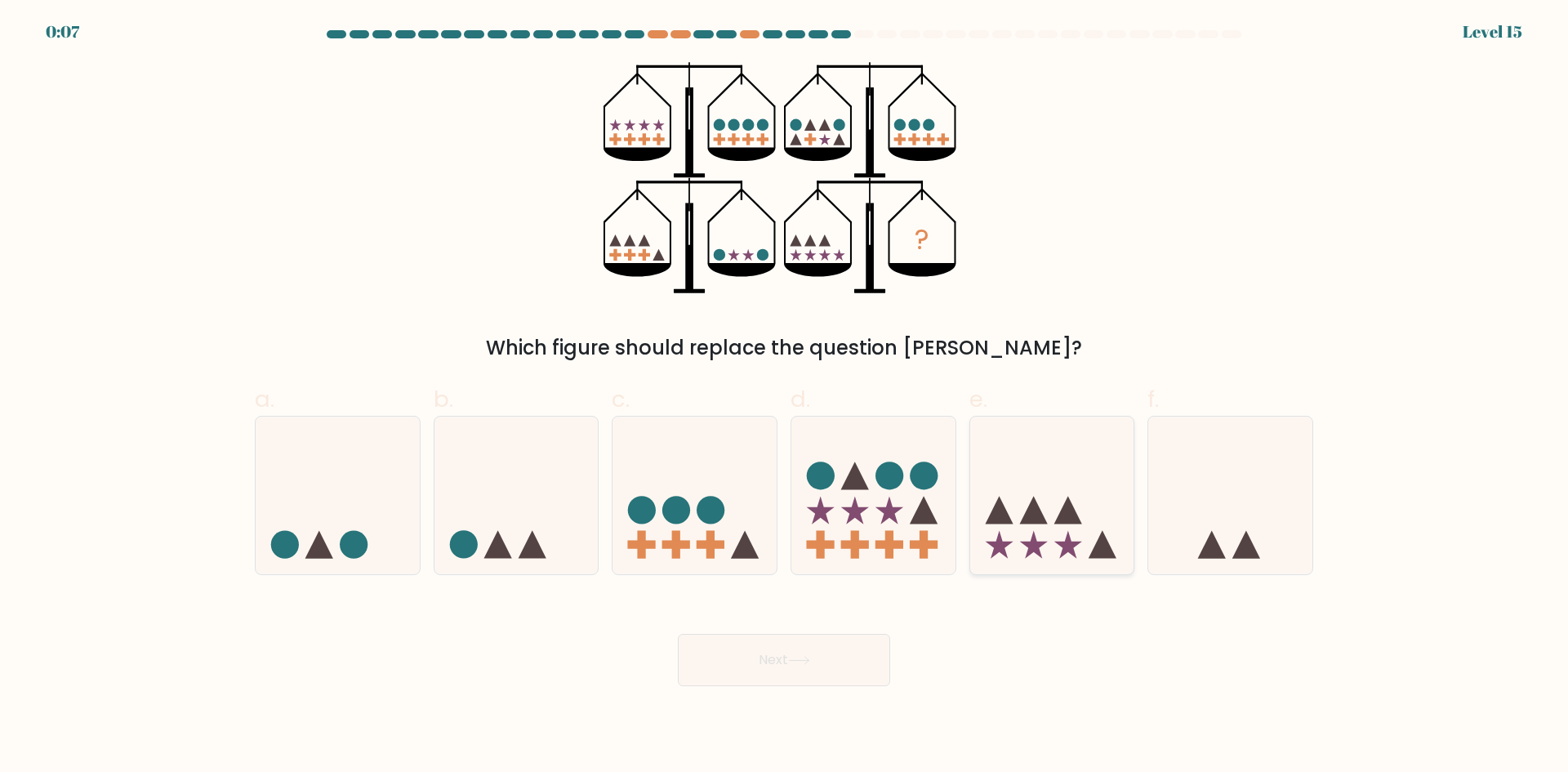
click at [1039, 510] on icon at bounding box center [1033, 510] width 28 height 28
click at [784, 397] on input "e." at bounding box center [784, 391] width 1 height 11
radio input "true"
click at [822, 660] on button "Next" at bounding box center [784, 660] width 212 height 52
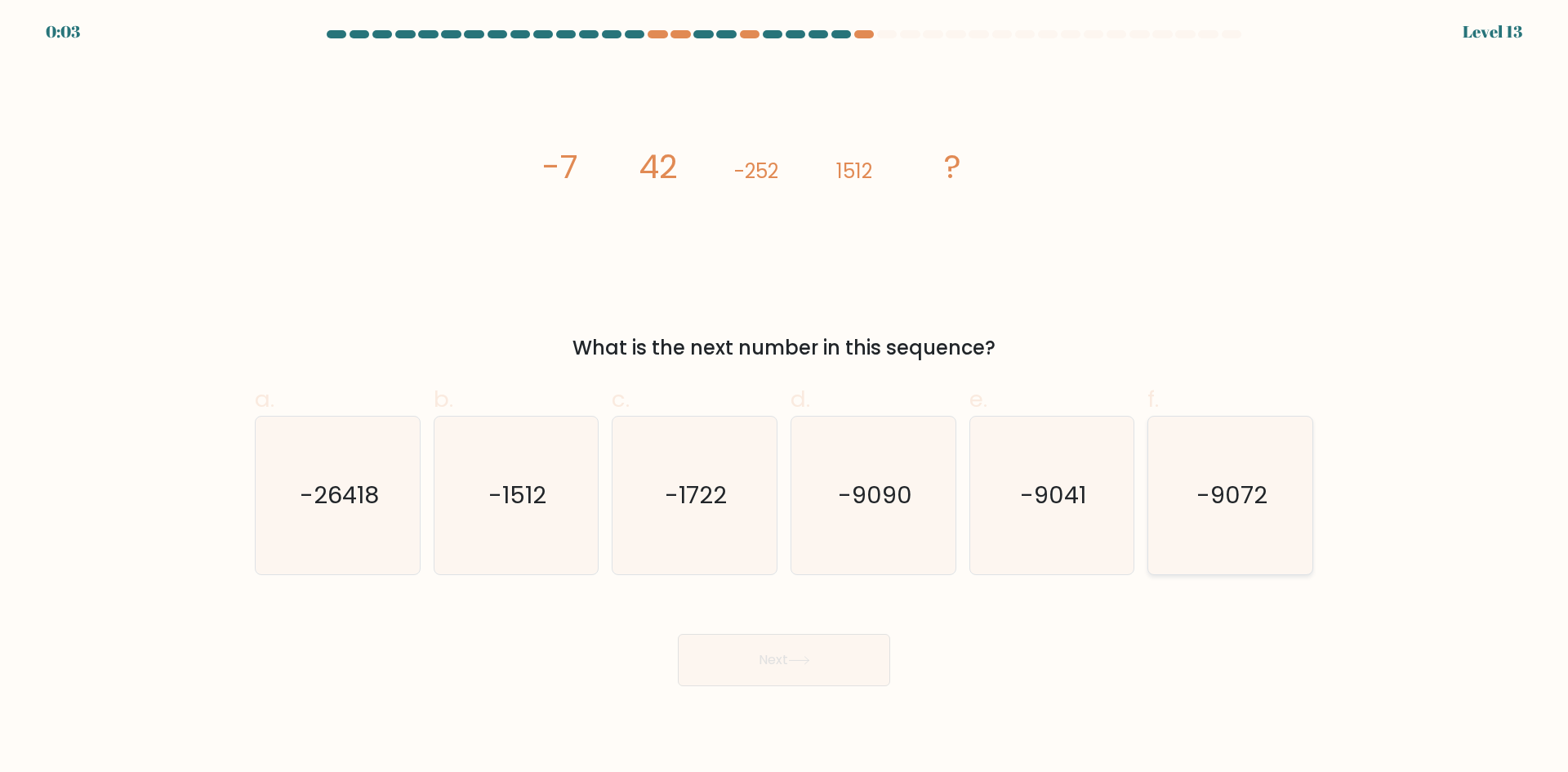
click at [1196, 489] on icon "-9072" at bounding box center [1231, 495] width 158 height 158
click at [784, 397] on input "f. -9072" at bounding box center [784, 391] width 1 height 11
radio input "true"
click at [845, 656] on button "Next" at bounding box center [784, 660] width 212 height 52
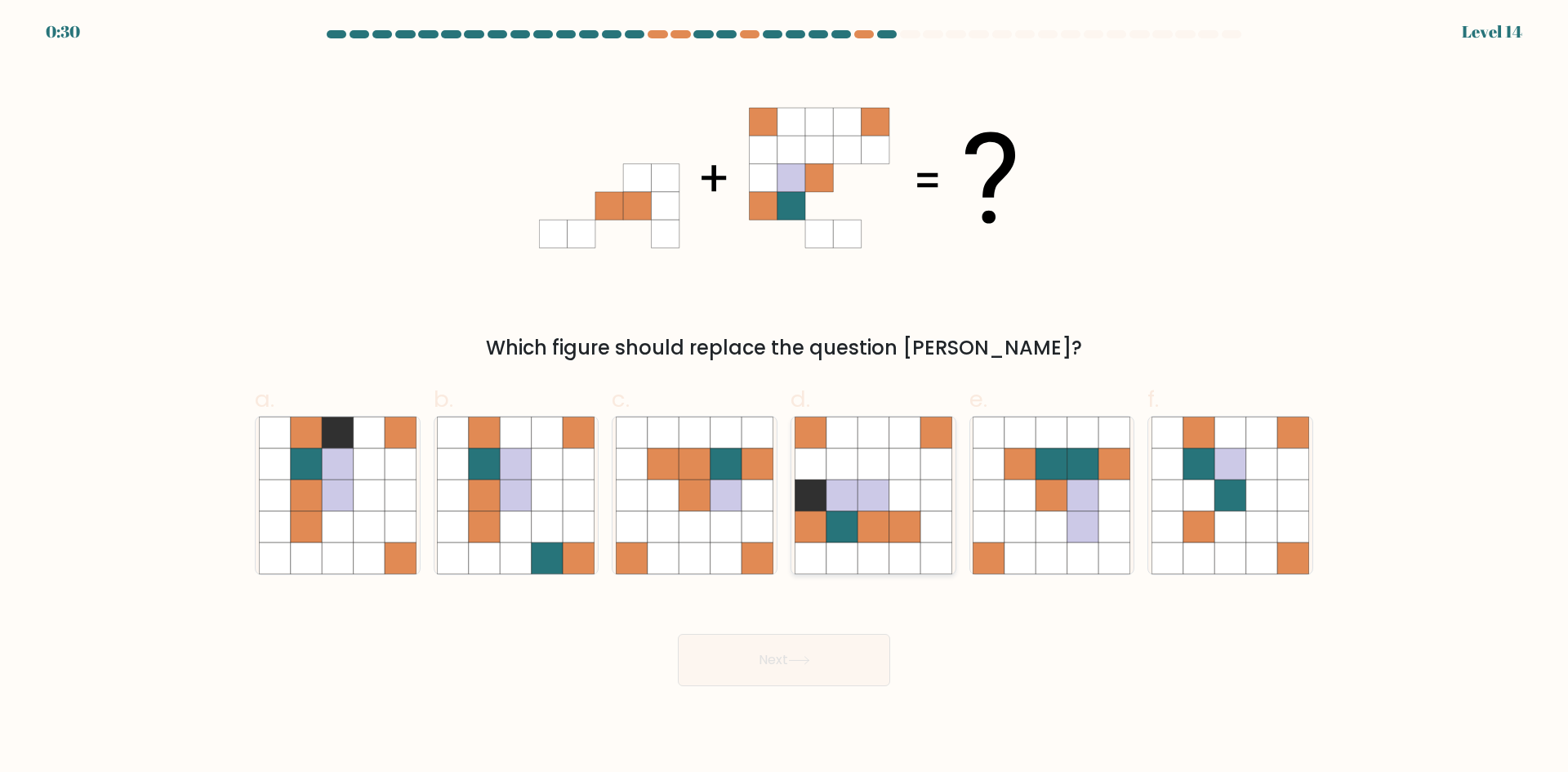
click at [935, 530] on icon at bounding box center [935, 527] width 31 height 31
click at [784, 397] on input "d." at bounding box center [784, 391] width 1 height 11
radio input "true"
click at [837, 663] on button "Next" at bounding box center [784, 660] width 212 height 52
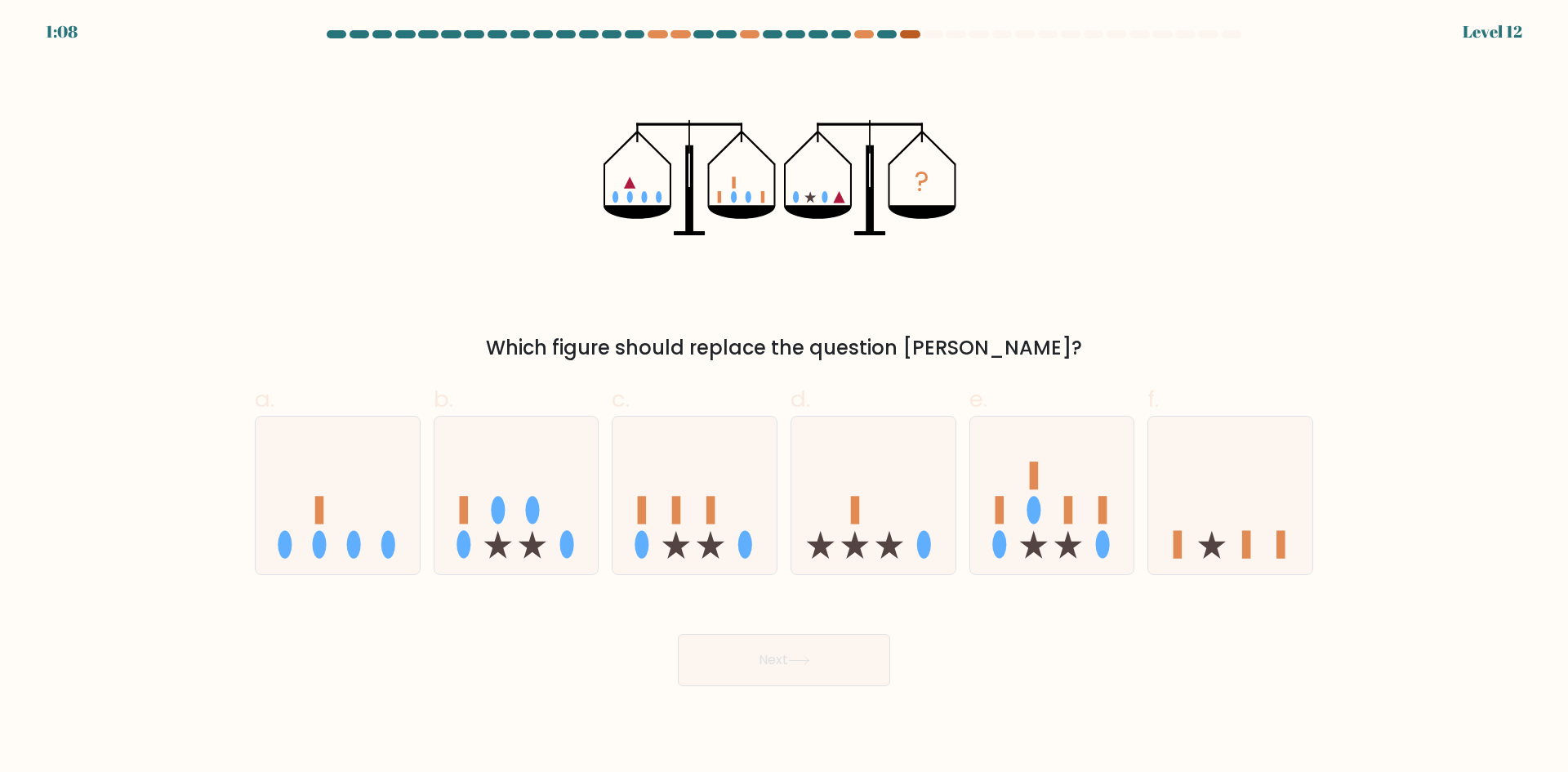
click at [915, 33] on div at bounding box center [909, 34] width 19 height 8
click at [1217, 503] on icon at bounding box center [1230, 494] width 164 height 136
click at [784, 397] on input "f." at bounding box center [784, 391] width 1 height 11
radio input "true"
click at [825, 667] on button "Next" at bounding box center [784, 660] width 212 height 52
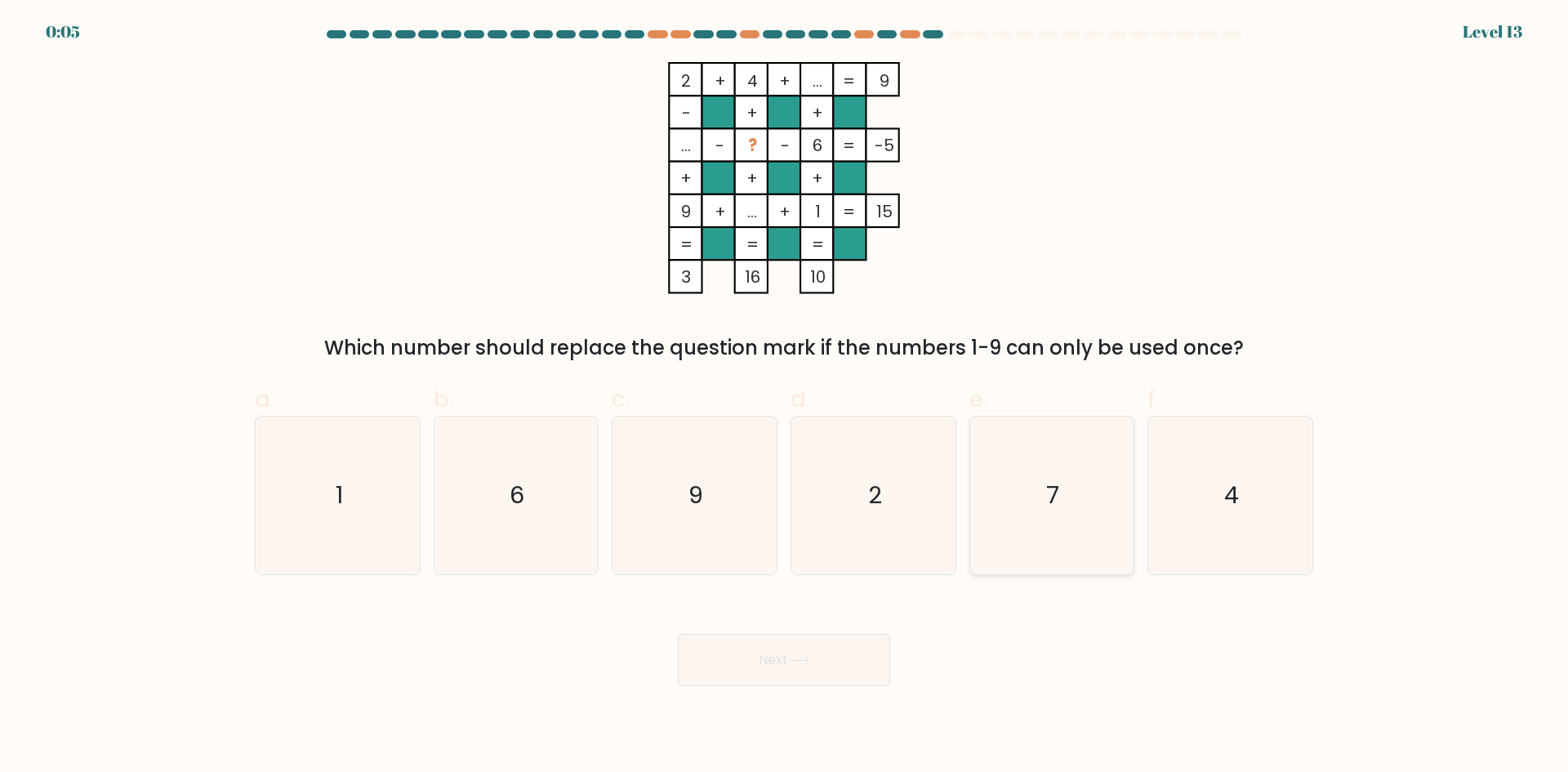
click at [1069, 486] on icon "7" at bounding box center [1052, 495] width 158 height 158
click at [784, 397] on input "e. 7" at bounding box center [784, 391] width 1 height 11
radio input "true"
click at [799, 664] on button "Next" at bounding box center [784, 660] width 212 height 52
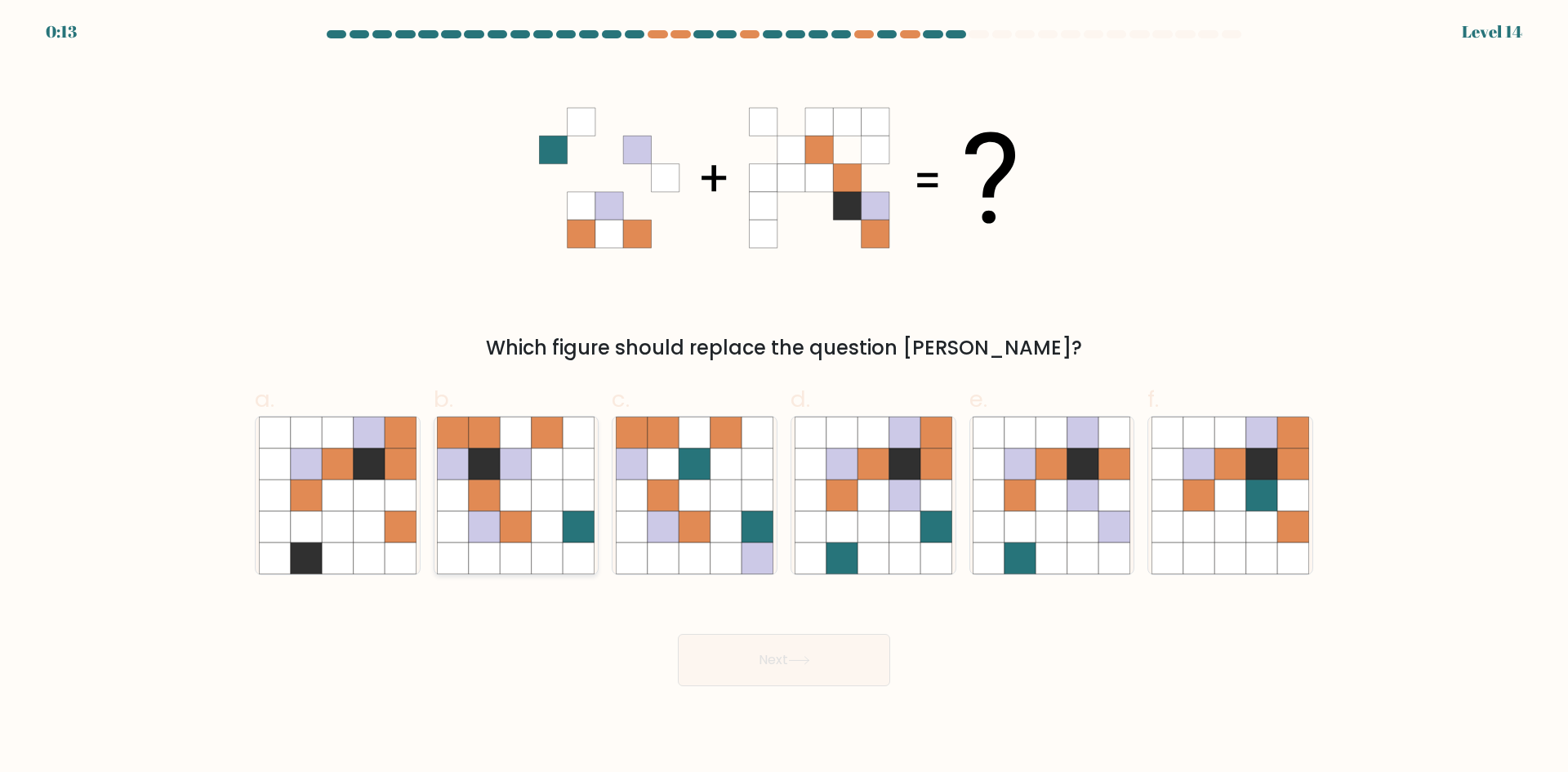
click at [537, 561] on icon at bounding box center [547, 558] width 31 height 31
click at [784, 397] on input "b." at bounding box center [784, 391] width 1 height 11
radio input "true"
click at [775, 668] on button "Next" at bounding box center [784, 660] width 212 height 52
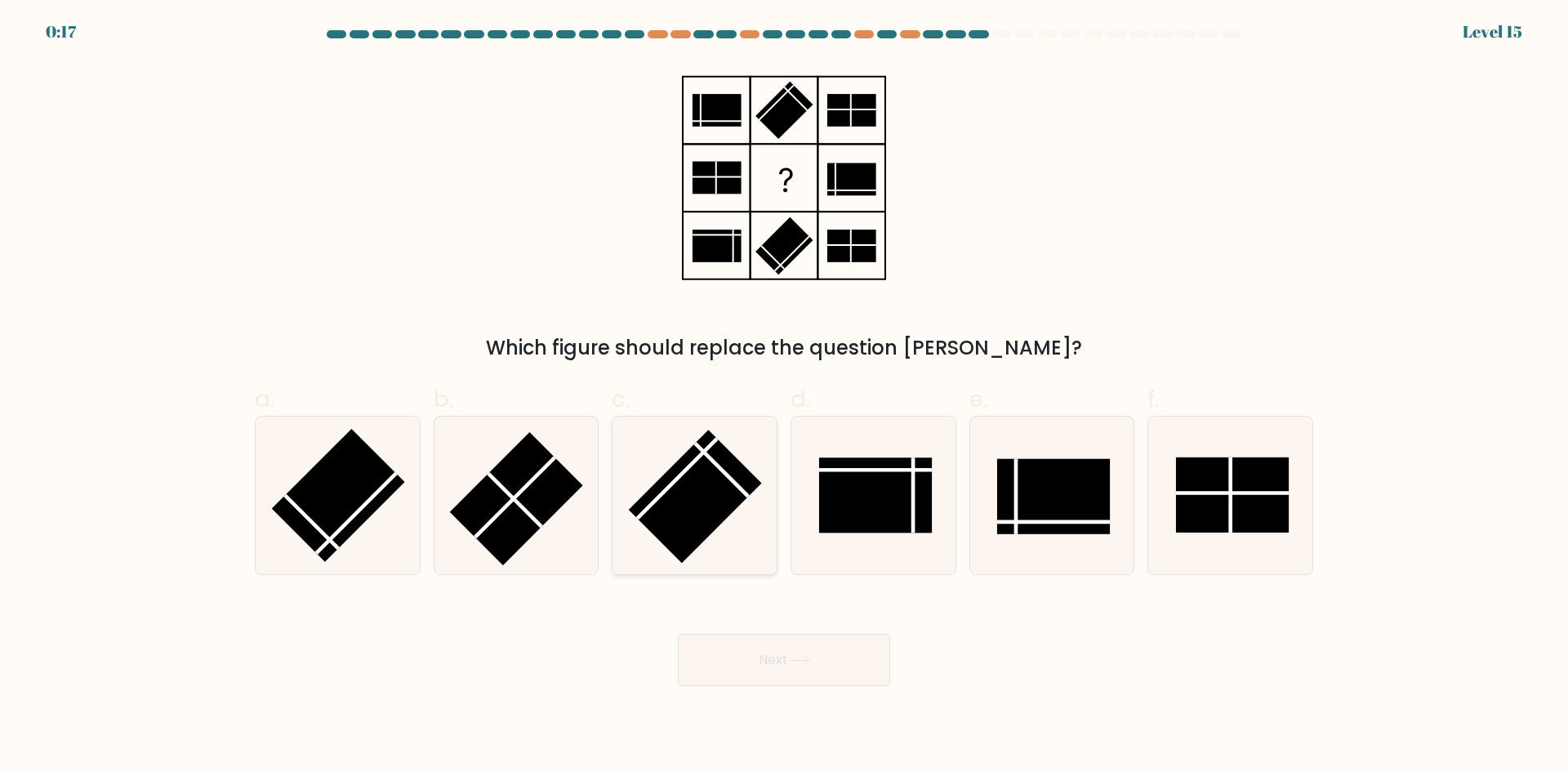
click at [717, 495] on rect at bounding box center [695, 496] width 133 height 133
click at [784, 397] on input "c." at bounding box center [784, 391] width 1 height 11
radio input "true"
click at [789, 681] on button "Next" at bounding box center [784, 660] width 212 height 52
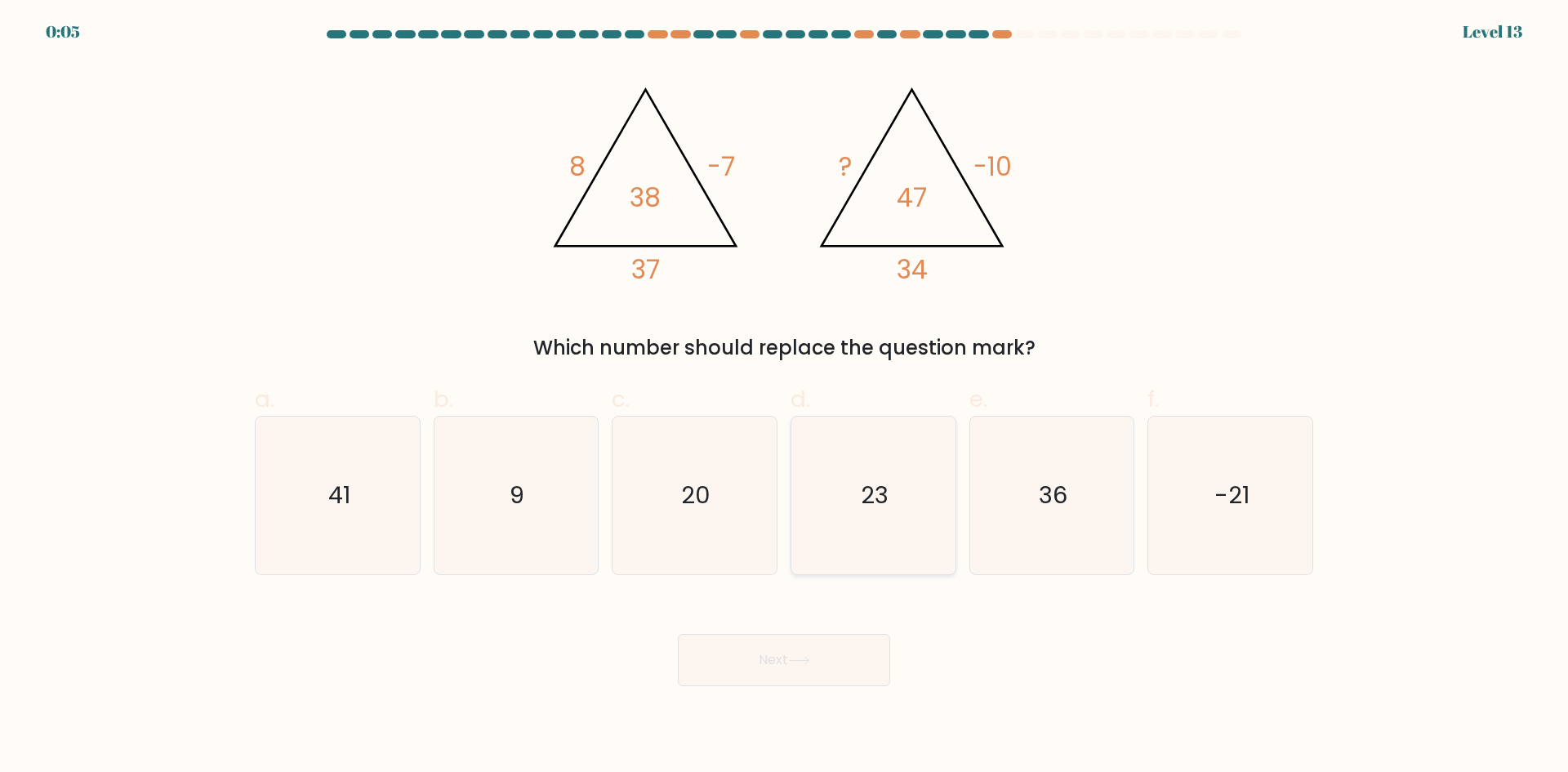
click at [896, 496] on icon "23" at bounding box center [874, 495] width 158 height 158
click at [784, 397] on input "d. 23" at bounding box center [784, 391] width 1 height 11
radio input "true"
click at [810, 668] on button "Next" at bounding box center [784, 660] width 212 height 52
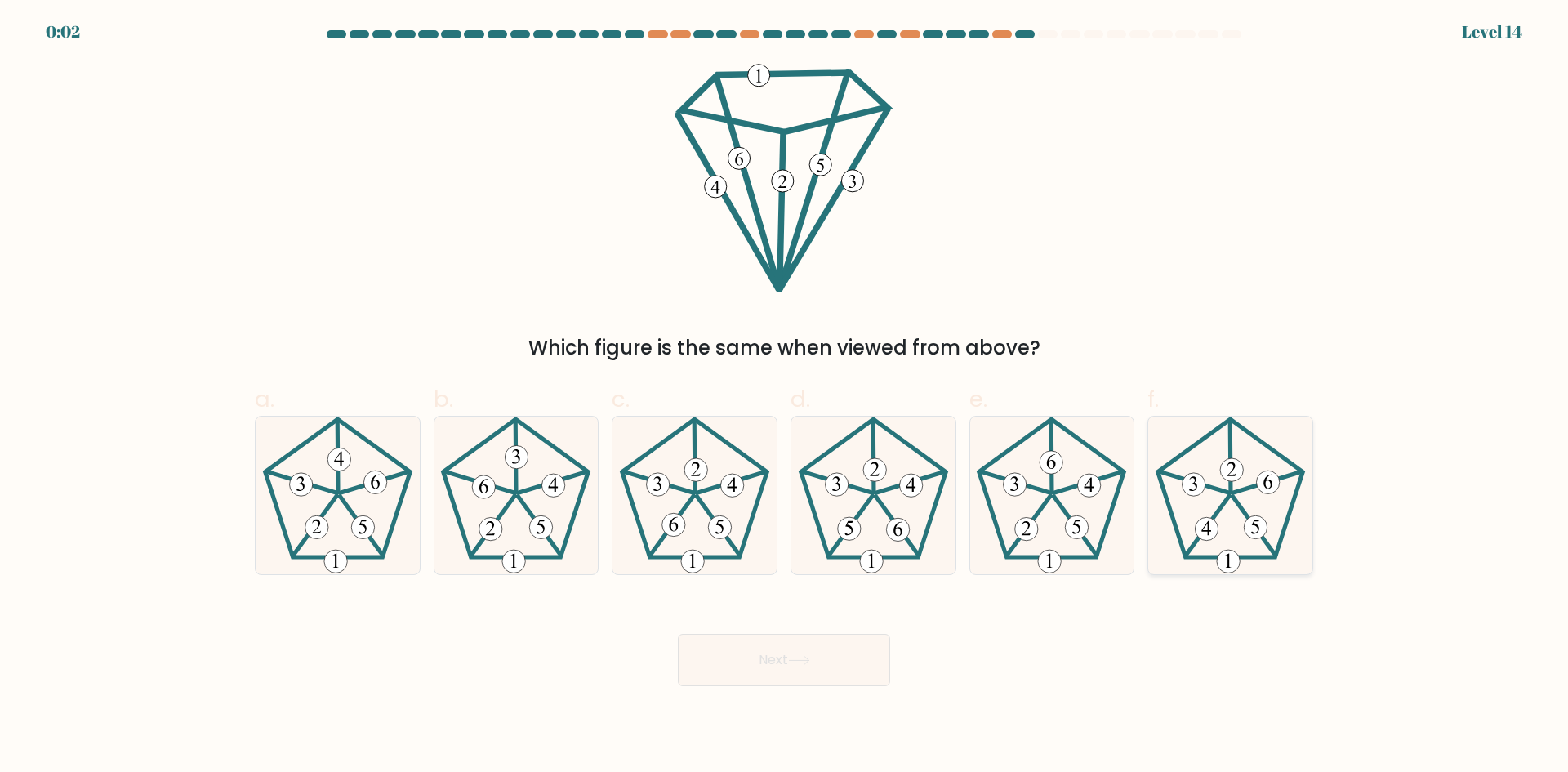
click at [1207, 504] on icon at bounding box center [1231, 495] width 158 height 158
click at [784, 397] on input "f." at bounding box center [784, 391] width 1 height 11
radio input "true"
click at [810, 657] on icon at bounding box center [799, 660] width 22 height 9
